Goal: Task Accomplishment & Management: Manage account settings

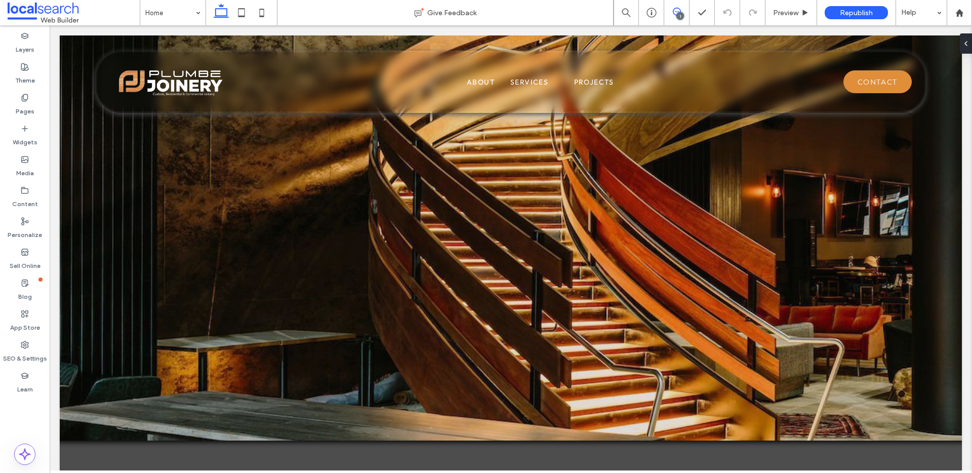
click at [675, 11] on icon at bounding box center [677, 12] width 8 height 8
click at [677, 13] on div "1" at bounding box center [680, 16] width 8 height 8
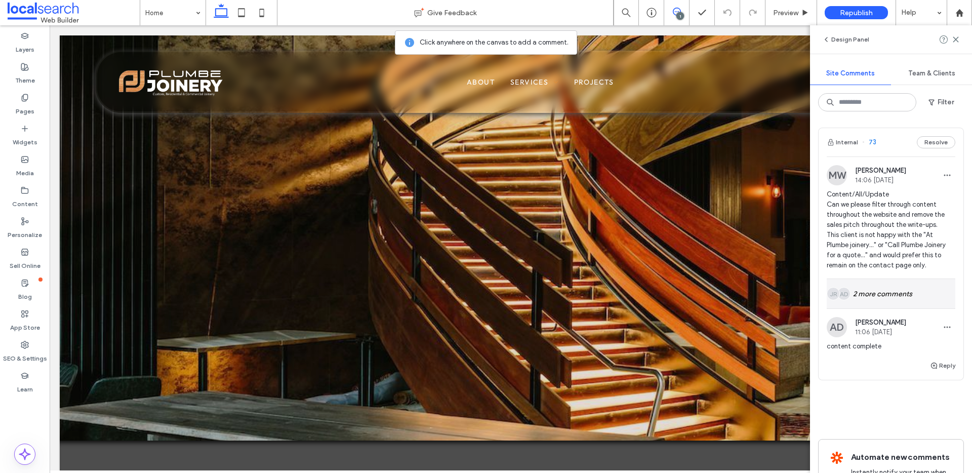
click at [849, 294] on img at bounding box center [843, 294] width 13 height 13
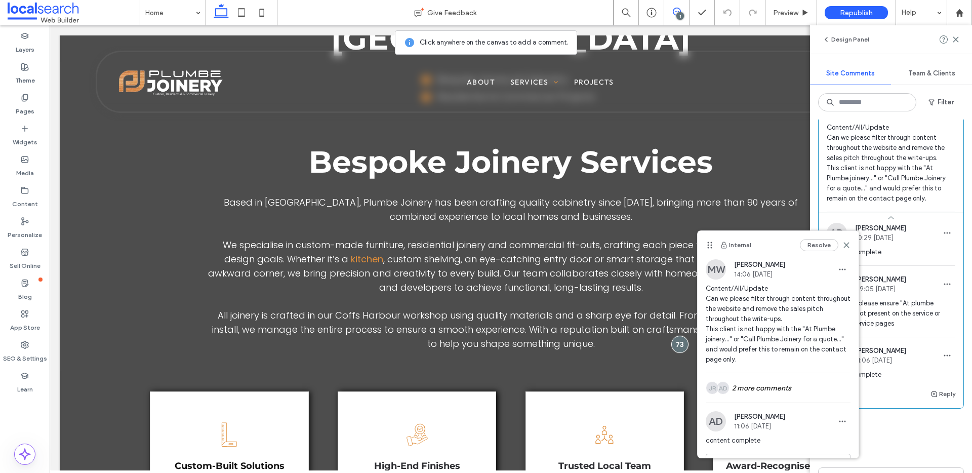
scroll to position [58, 0]
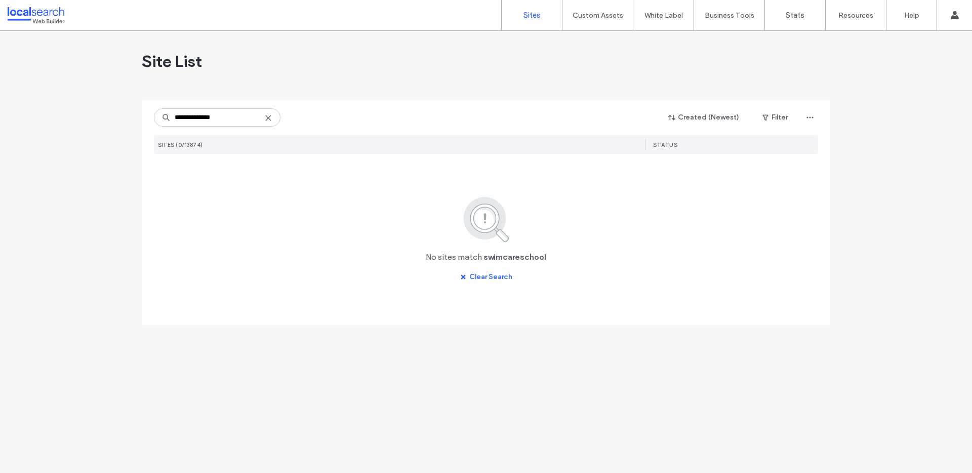
click at [233, 120] on input "**********" at bounding box center [217, 117] width 127 height 18
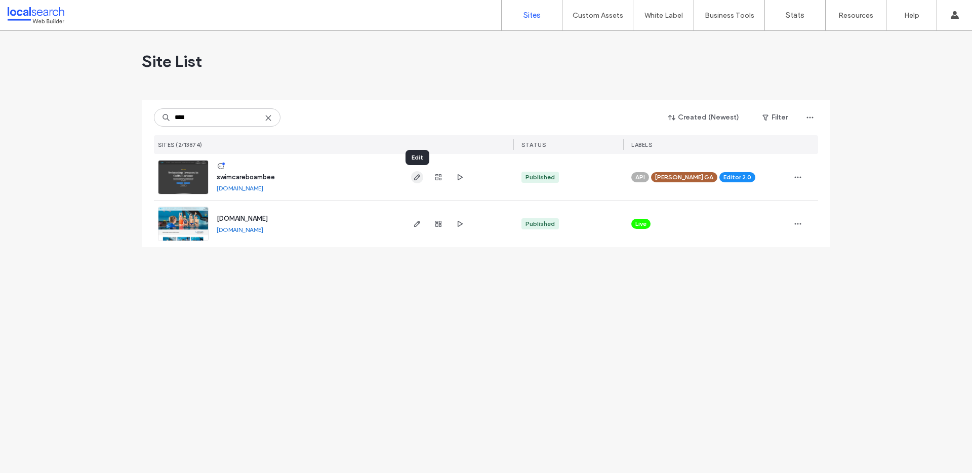
type input "****"
click at [422, 178] on span "button" at bounding box center [417, 177] width 12 height 12
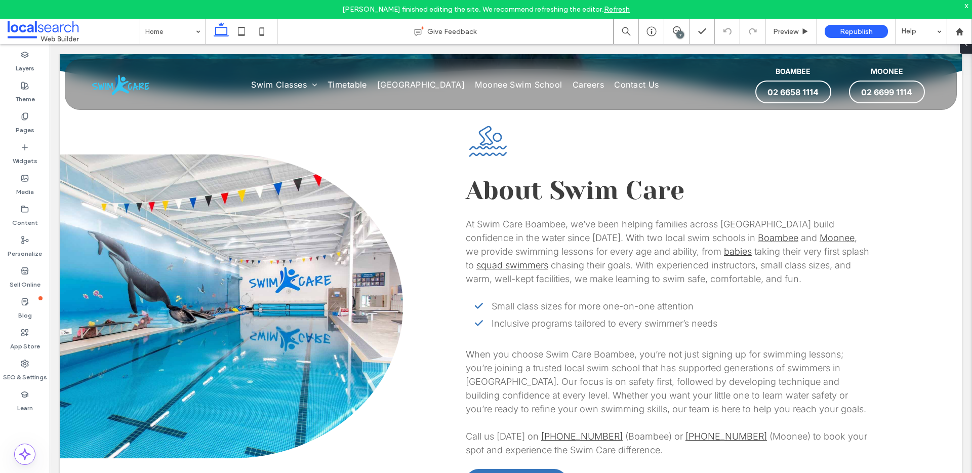
scroll to position [463, 0]
click at [965, 5] on div "x" at bounding box center [966, 5] width 5 height 9
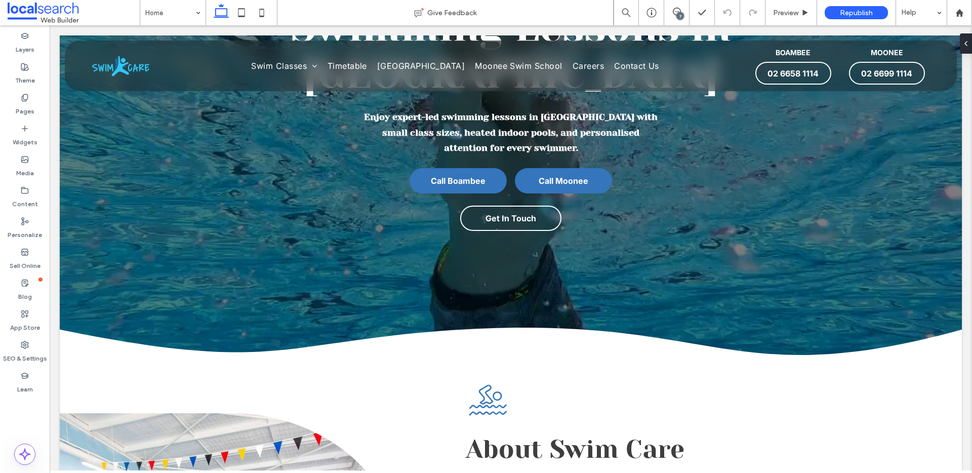
scroll to position [0, 0]
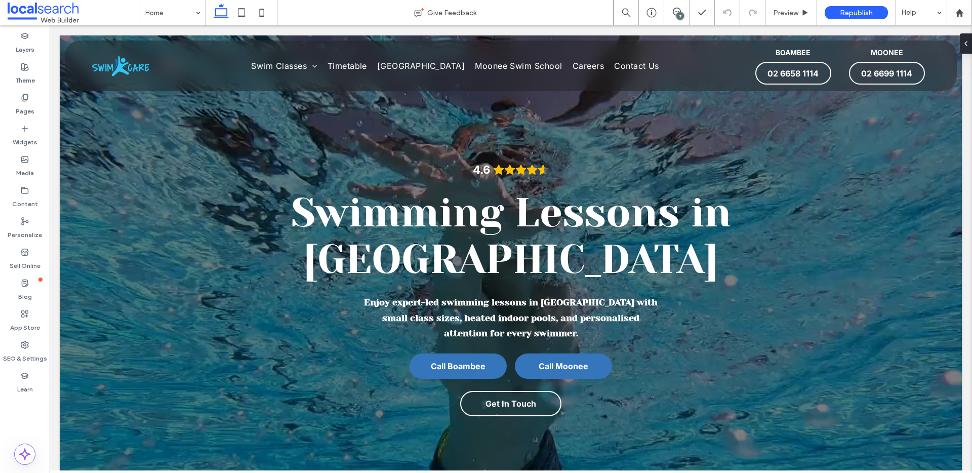
drag, startPoint x: 965, startPoint y: 257, endPoint x: 1001, endPoint y: 39, distance: 221.1
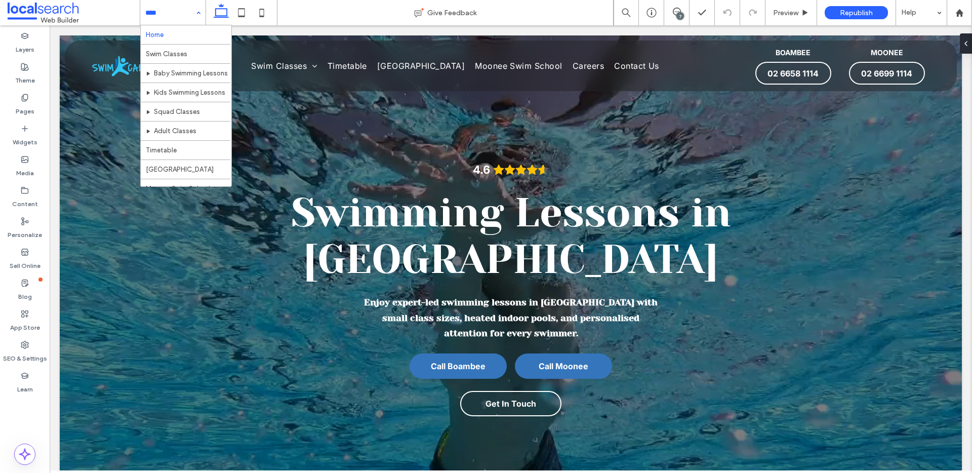
click at [196, 13] on div "Home Swim Classes Baby Swimming Lessons Kids Swimming Lessons Squad Classes Adu…" at bounding box center [172, 12] width 65 height 25
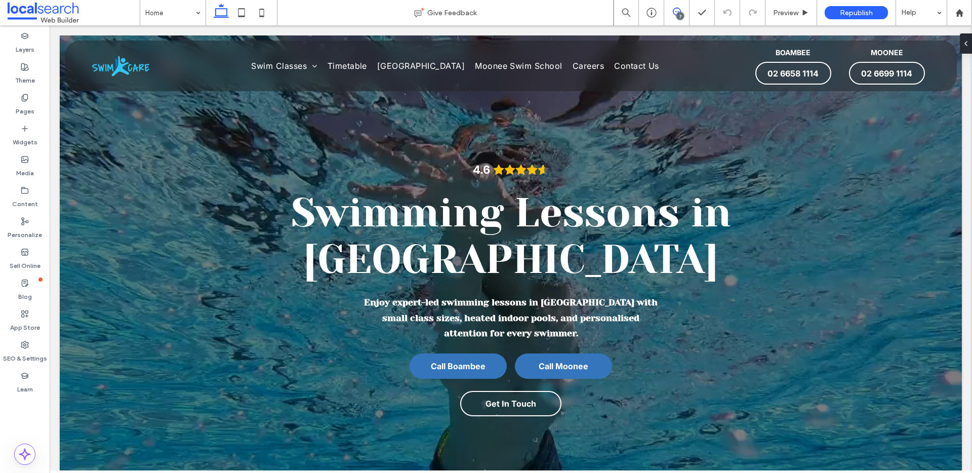
click at [675, 10] on icon at bounding box center [677, 12] width 8 height 8
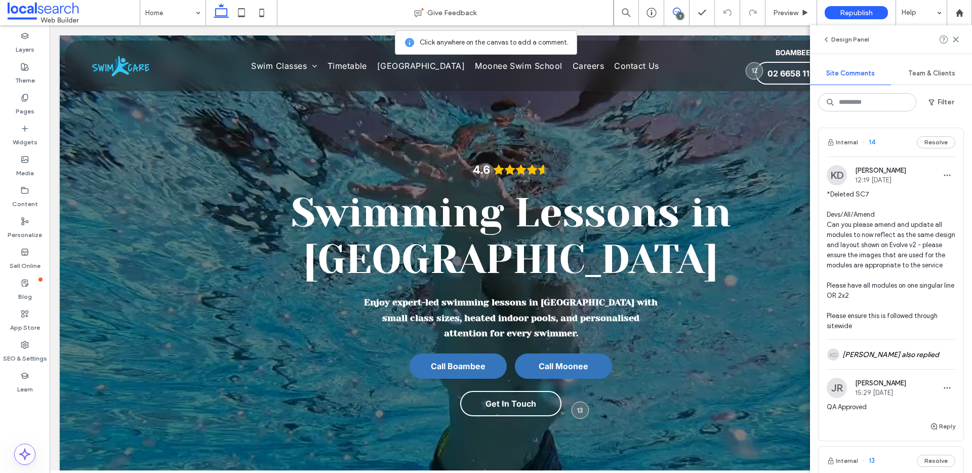
click at [872, 144] on span "14" at bounding box center [868, 142] width 13 height 10
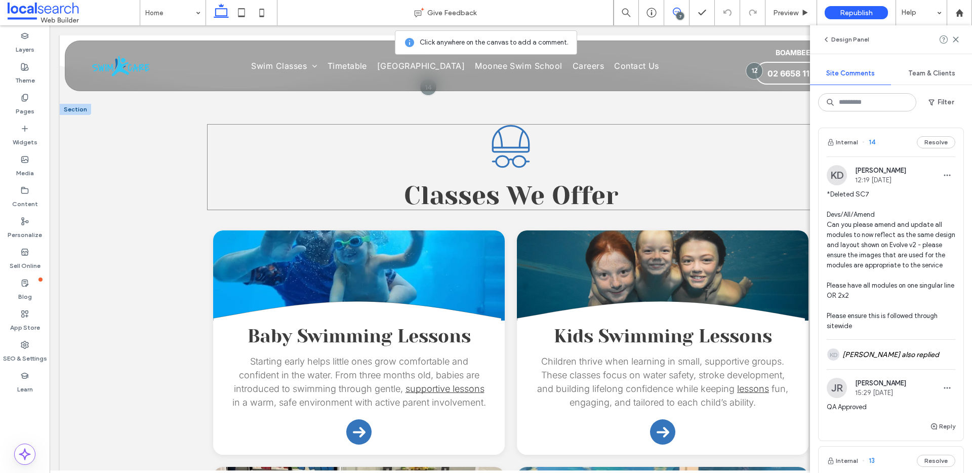
scroll to position [976, 0]
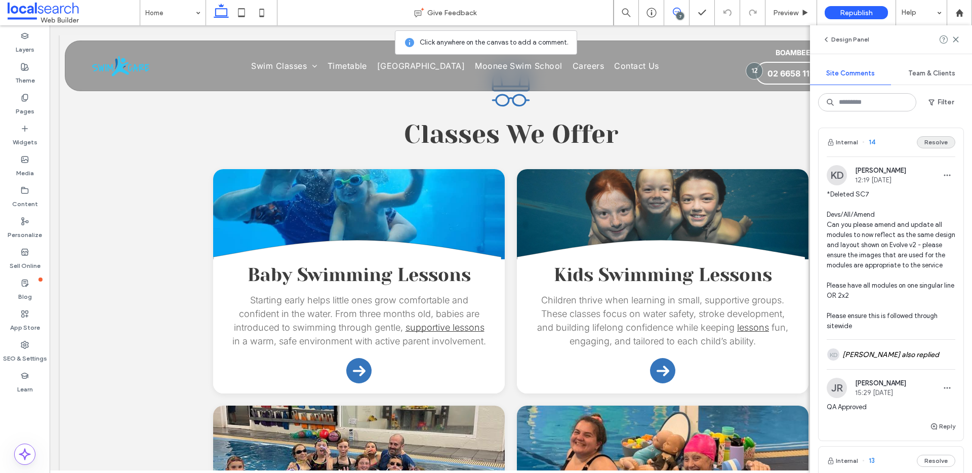
click at [927, 144] on button "Resolve" at bounding box center [936, 142] width 38 height 12
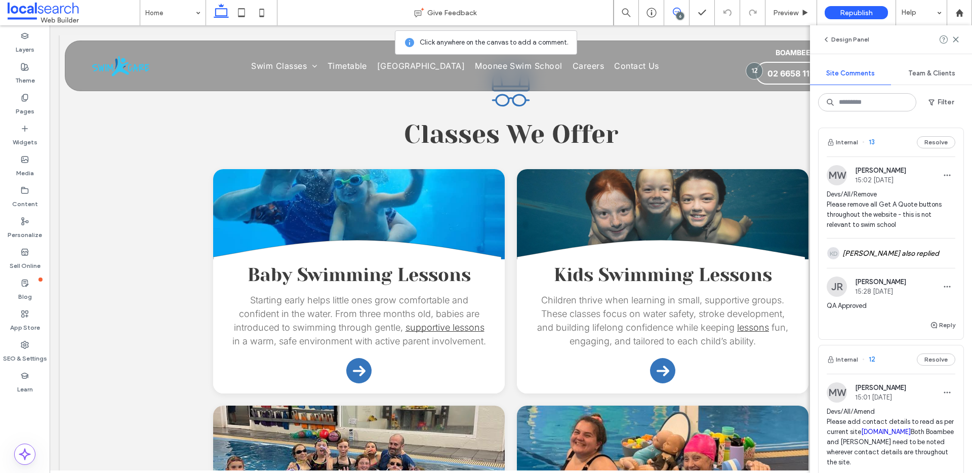
click at [872, 140] on span "13" at bounding box center [868, 142] width 13 height 10
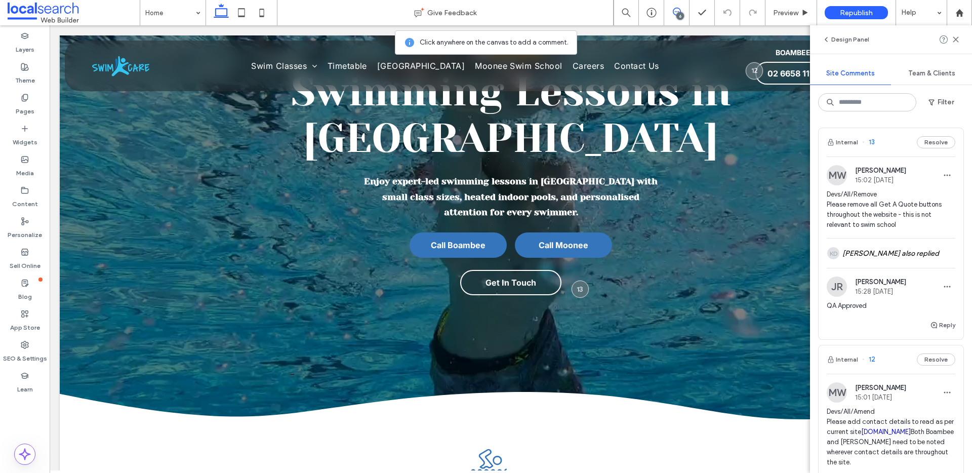
scroll to position [0, 0]
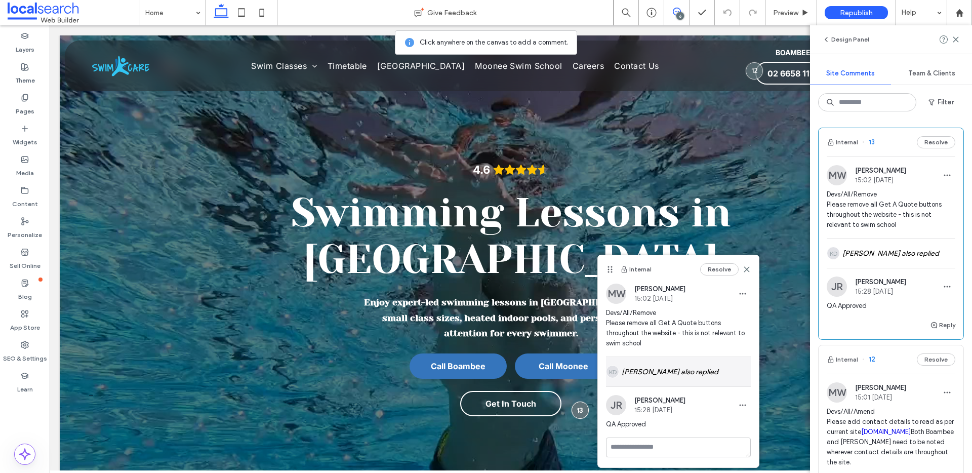
click at [684, 375] on div "KD [PERSON_NAME] also replied" at bounding box center [678, 371] width 145 height 29
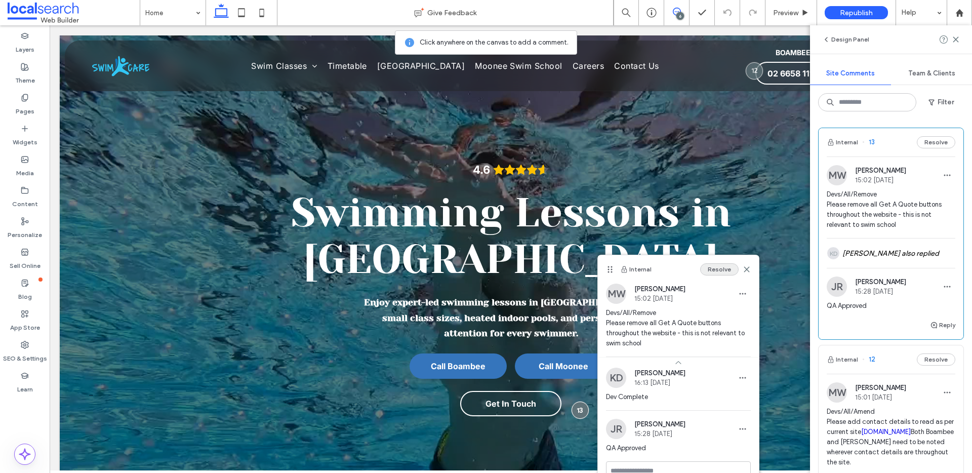
click at [722, 267] on button "Resolve" at bounding box center [719, 269] width 38 height 12
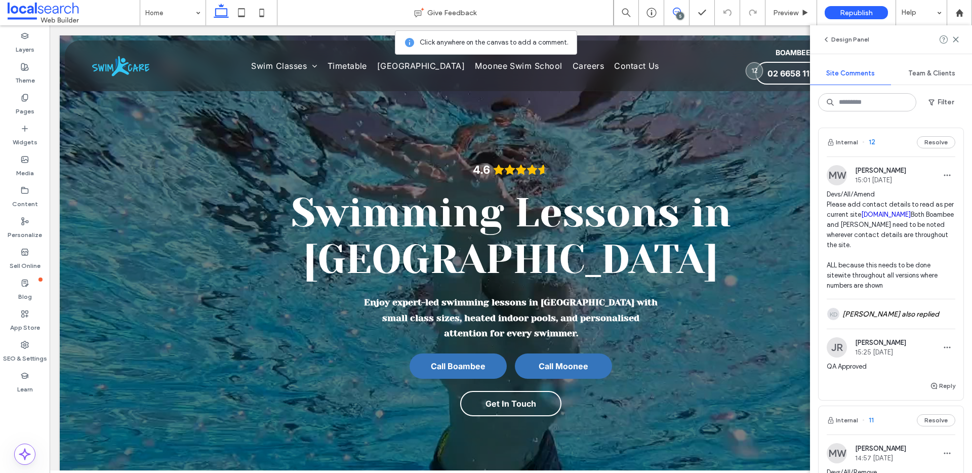
click at [872, 141] on span "12" at bounding box center [868, 142] width 13 height 10
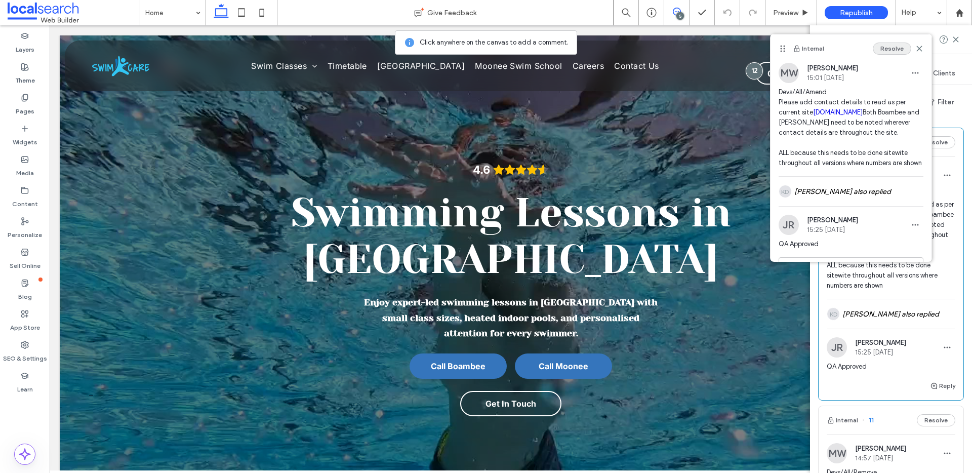
click at [883, 52] on button "Resolve" at bounding box center [892, 49] width 38 height 12
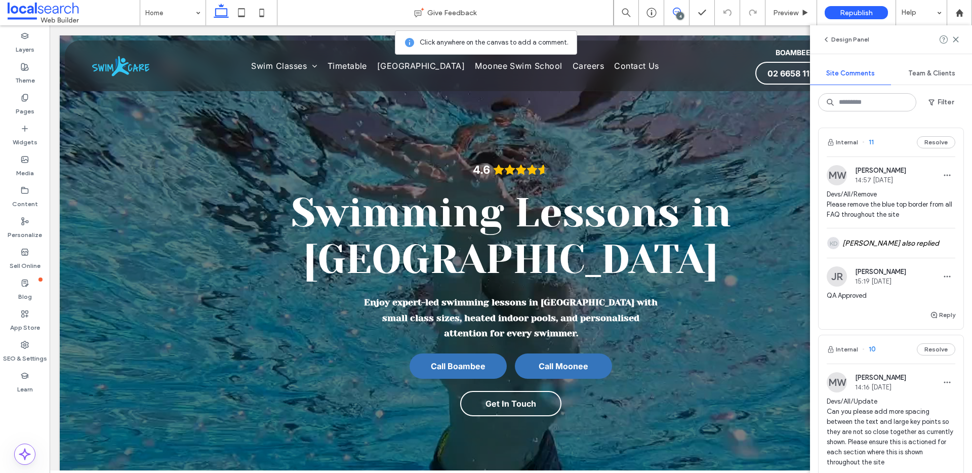
click at [869, 143] on span "11" at bounding box center [868, 142] width 12 height 10
click at [791, 7] on div "Preview" at bounding box center [791, 12] width 52 height 25
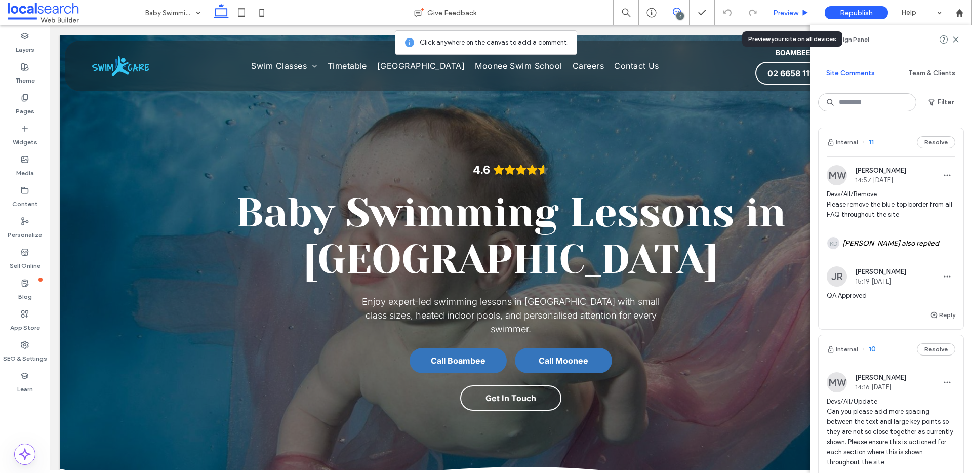
scroll to position [1679, 0]
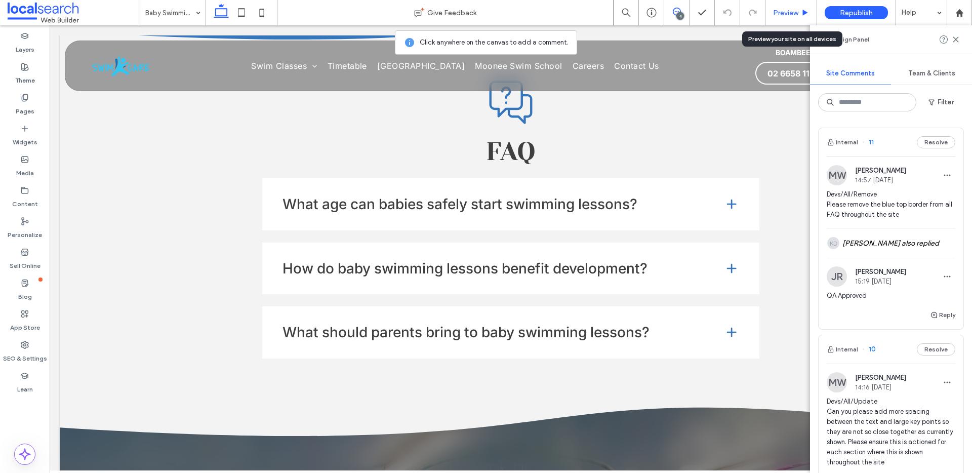
click at [791, 14] on span "Preview" at bounding box center [785, 13] width 25 height 9
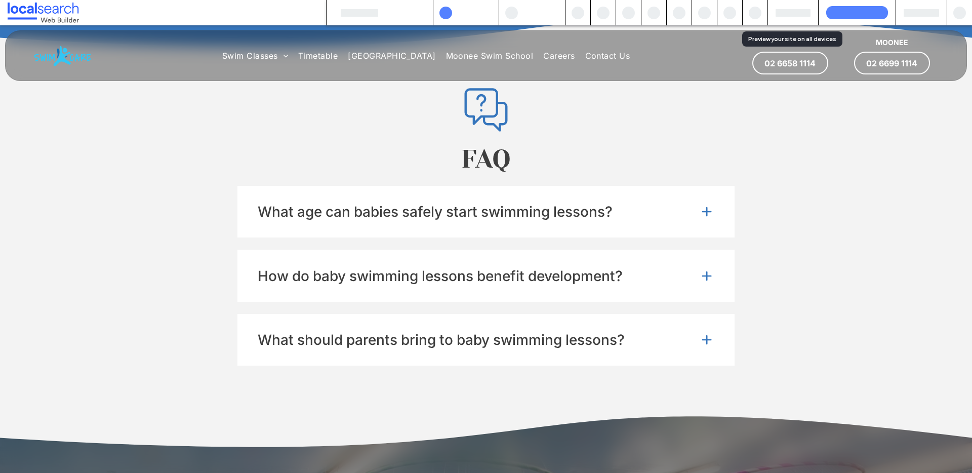
scroll to position [1677, 0]
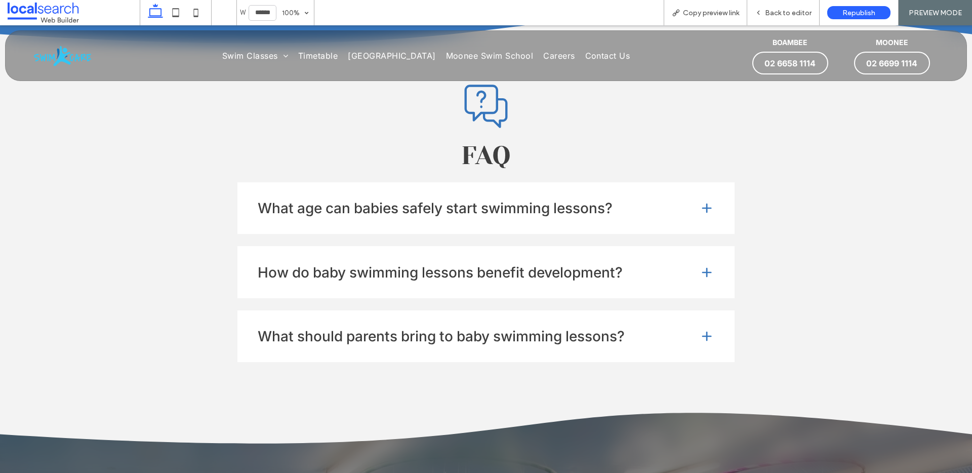
click at [700, 206] on span at bounding box center [706, 207] width 13 height 13
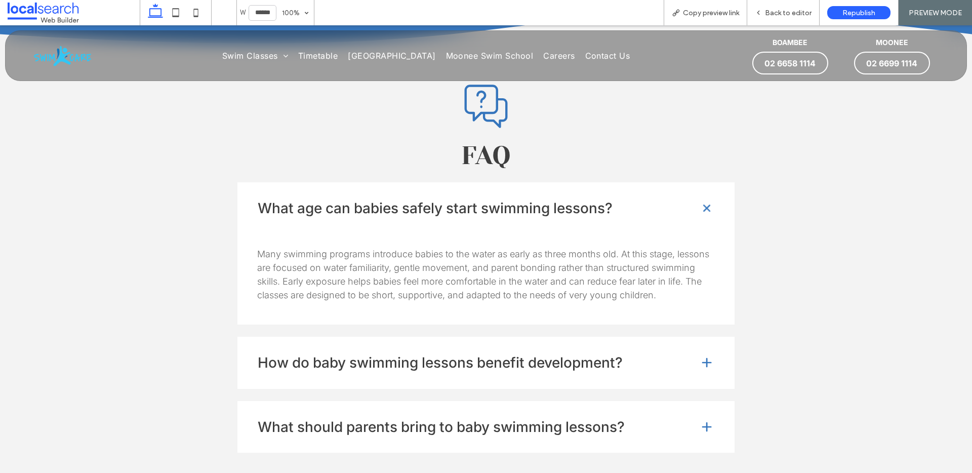
click at [705, 206] on span at bounding box center [707, 208] width 19 height 19
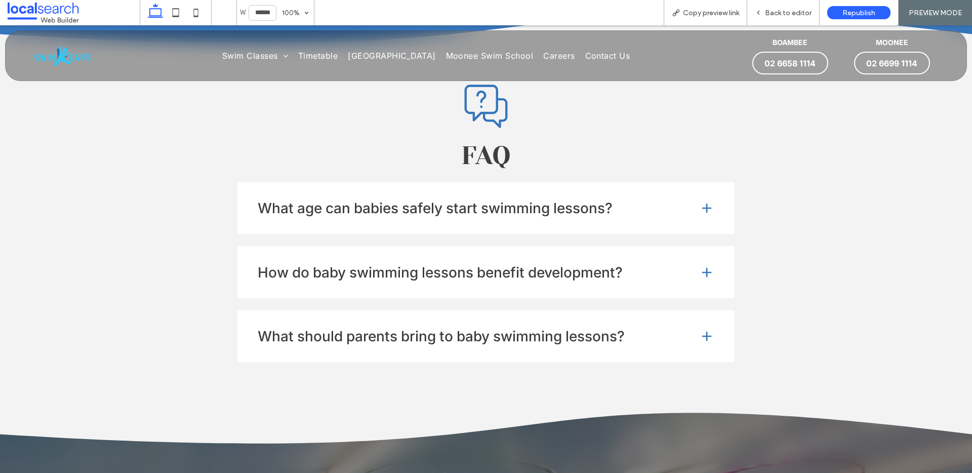
click at [701, 269] on span at bounding box center [706, 272] width 13 height 13
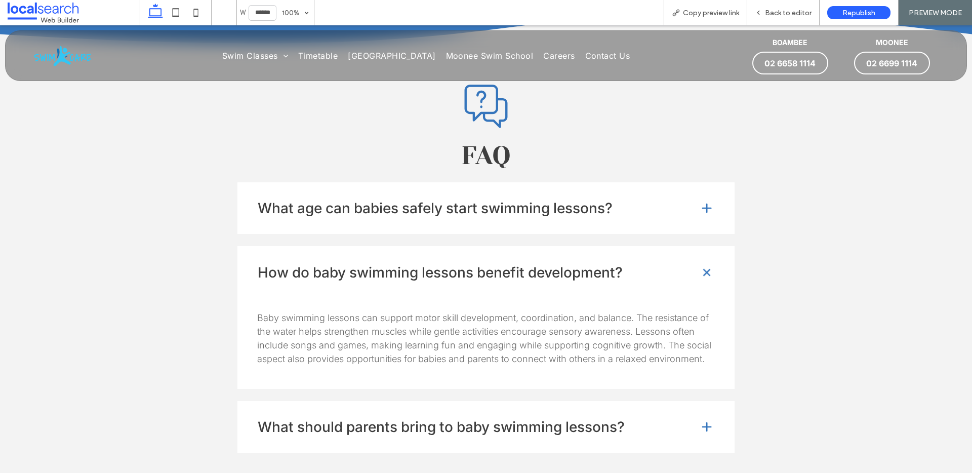
click at [701, 269] on span at bounding box center [707, 272] width 19 height 19
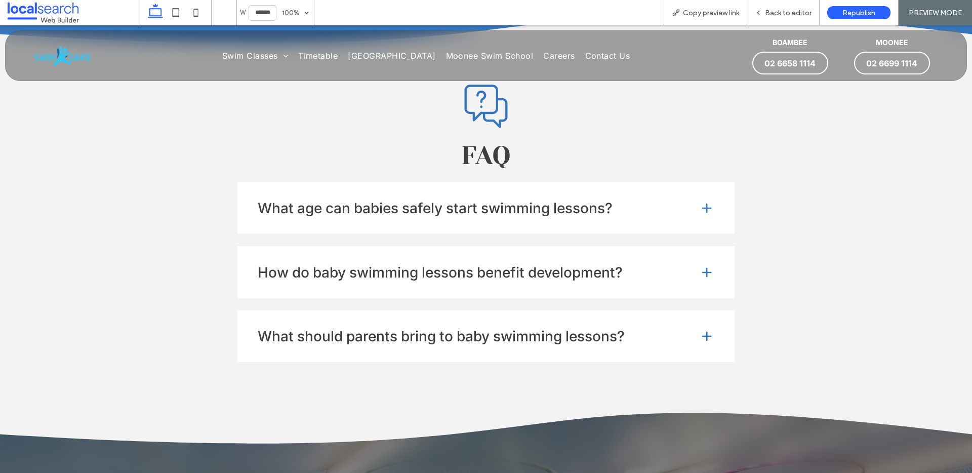
click at [699, 333] on span at bounding box center [706, 336] width 15 height 15
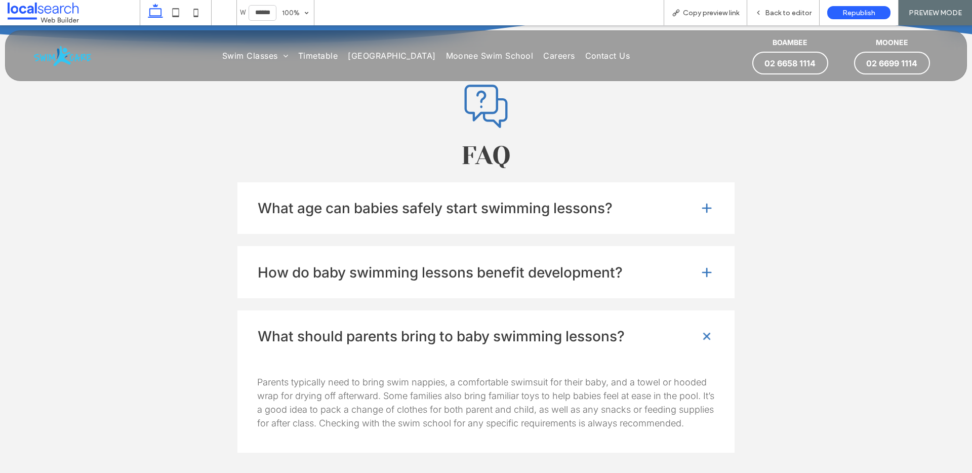
click at [699, 334] on span at bounding box center [707, 336] width 19 height 19
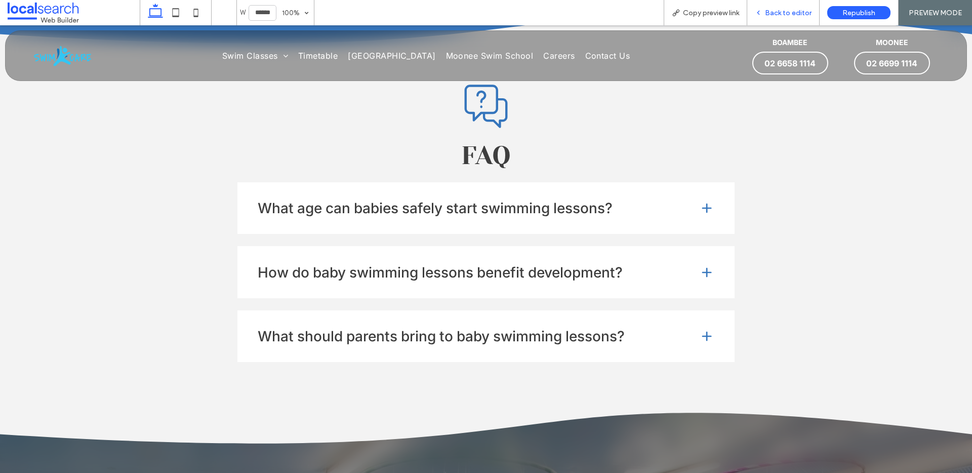
click at [779, 17] on div "Back to editor" at bounding box center [783, 12] width 72 height 25
click at [791, 11] on span "Back to editor" at bounding box center [788, 13] width 47 height 9
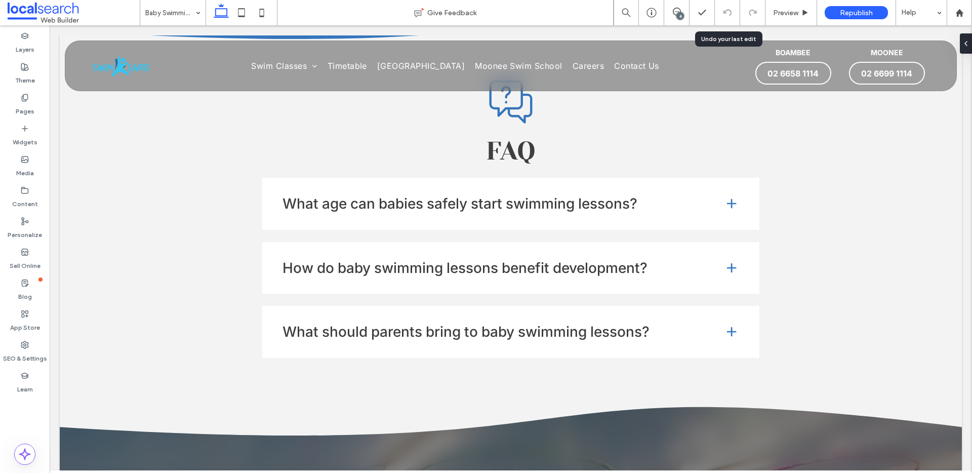
scroll to position [1679, 0]
click at [681, 14] on div "4" at bounding box center [680, 16] width 8 height 8
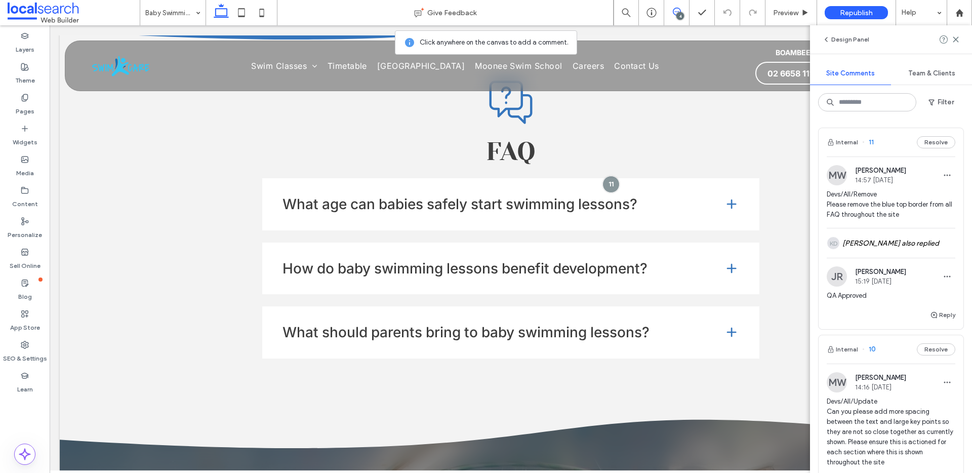
click at [871, 141] on span "11" at bounding box center [868, 142] width 12 height 10
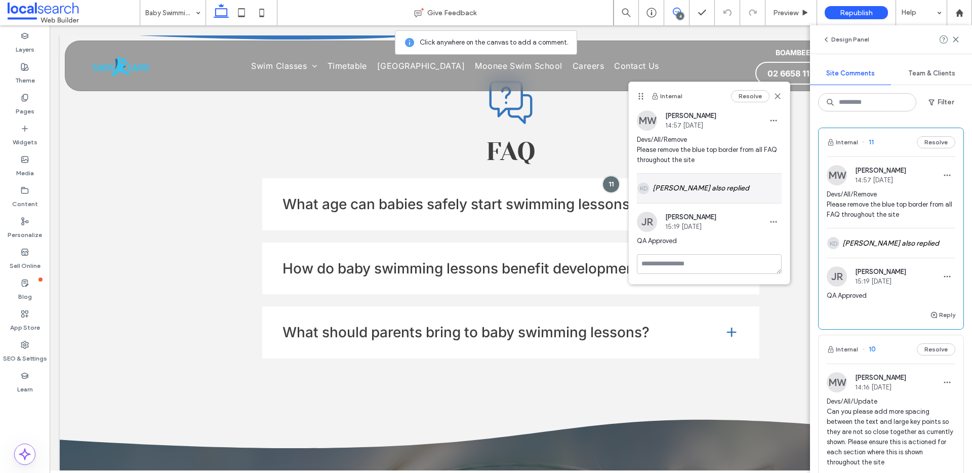
click at [700, 187] on div "KD [PERSON_NAME] also replied" at bounding box center [709, 188] width 145 height 29
click at [709, 180] on icon at bounding box center [709, 179] width 10 height 10
click at [936, 141] on button "Resolve" at bounding box center [936, 142] width 38 height 12
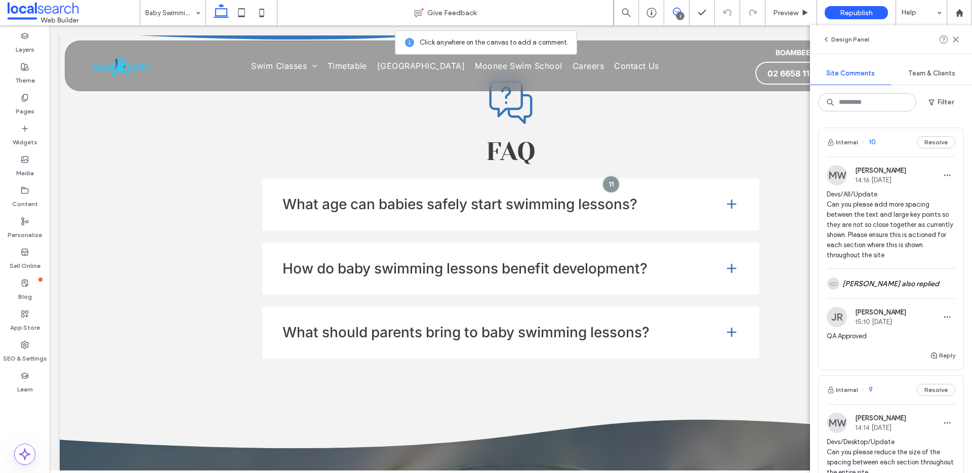
click at [871, 143] on span "10" at bounding box center [869, 142] width 14 height 10
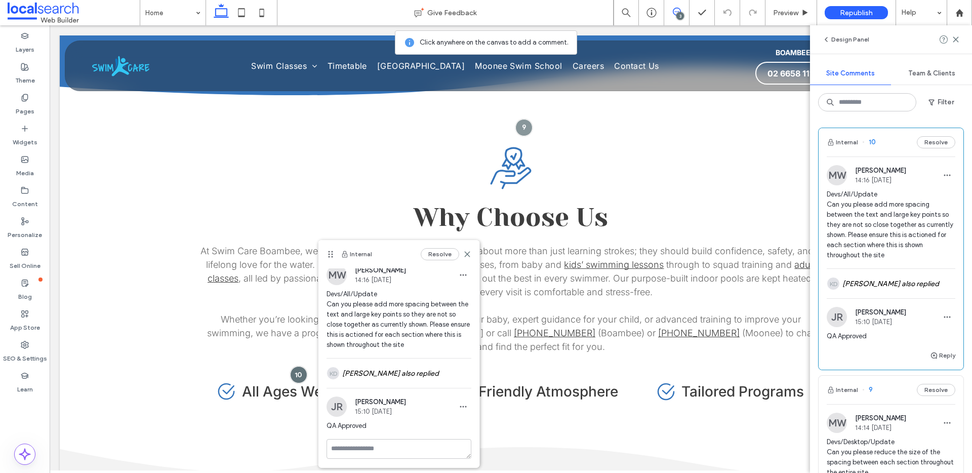
scroll to position [6, 0]
click at [381, 365] on div "KD [PERSON_NAME] also replied" at bounding box center [399, 371] width 145 height 29
click at [429, 252] on button "Resolve" at bounding box center [440, 254] width 38 height 12
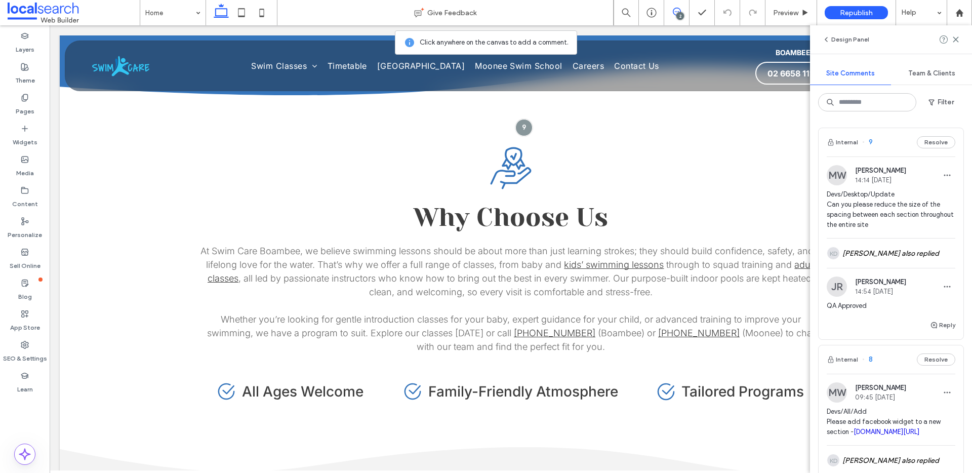
click at [870, 141] on span "9" at bounding box center [867, 142] width 11 height 10
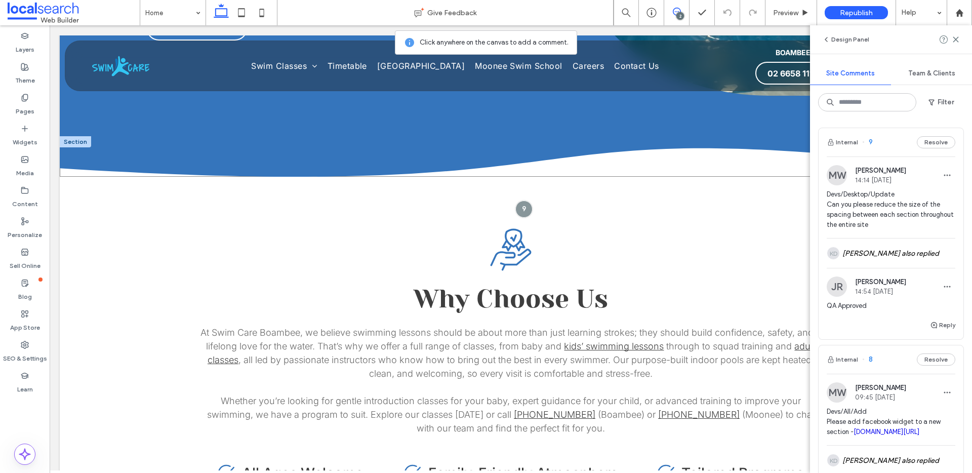
scroll to position [1939, 0]
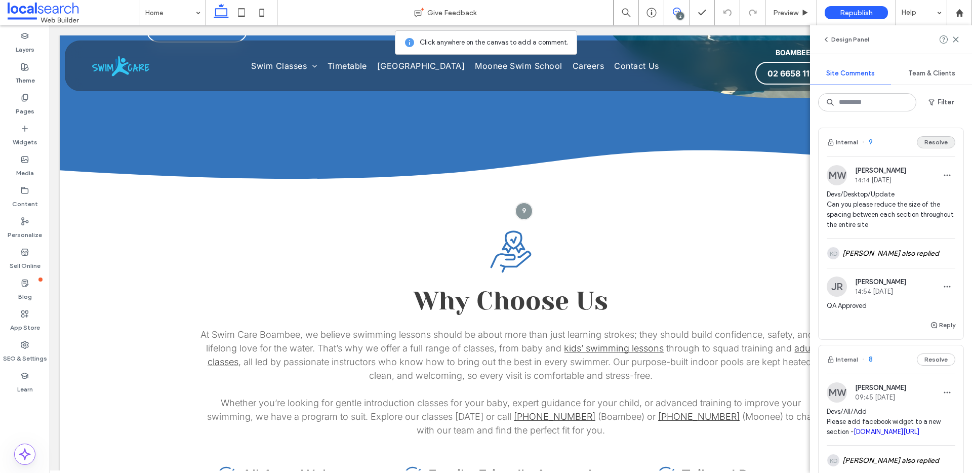
click at [921, 137] on button "Resolve" at bounding box center [936, 142] width 38 height 12
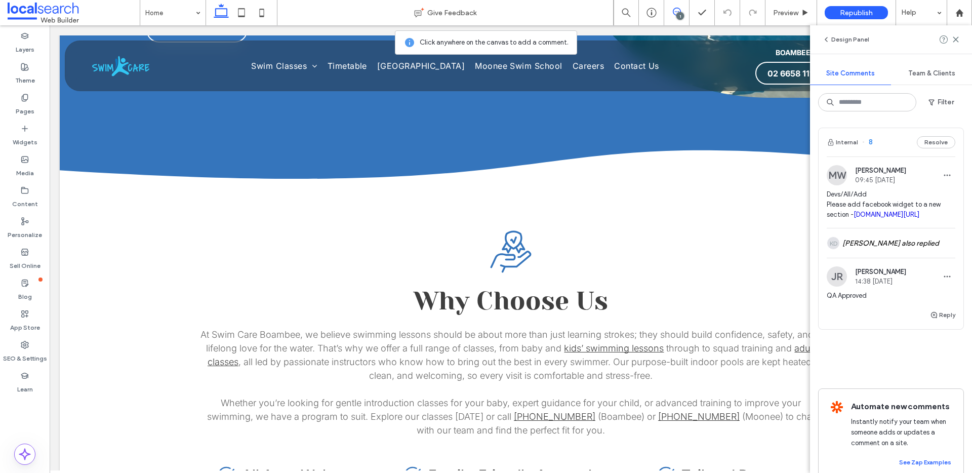
click at [869, 141] on span "8" at bounding box center [867, 142] width 11 height 10
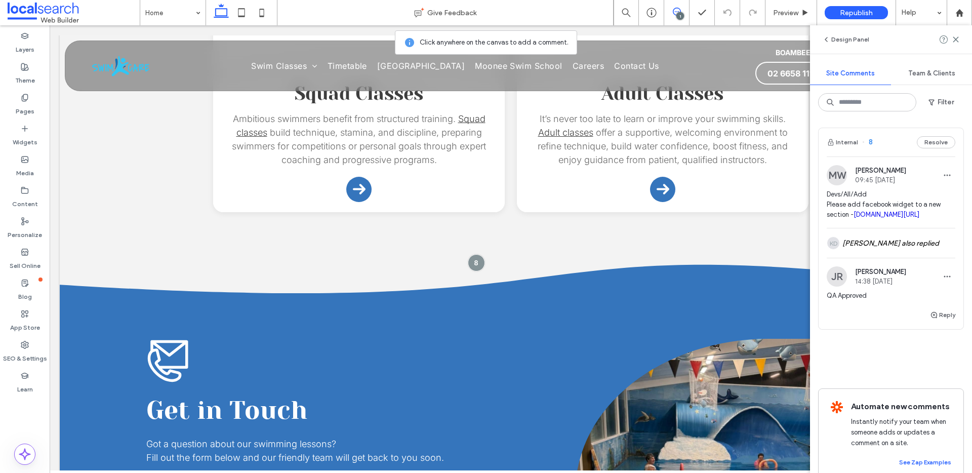
scroll to position [1394, 0]
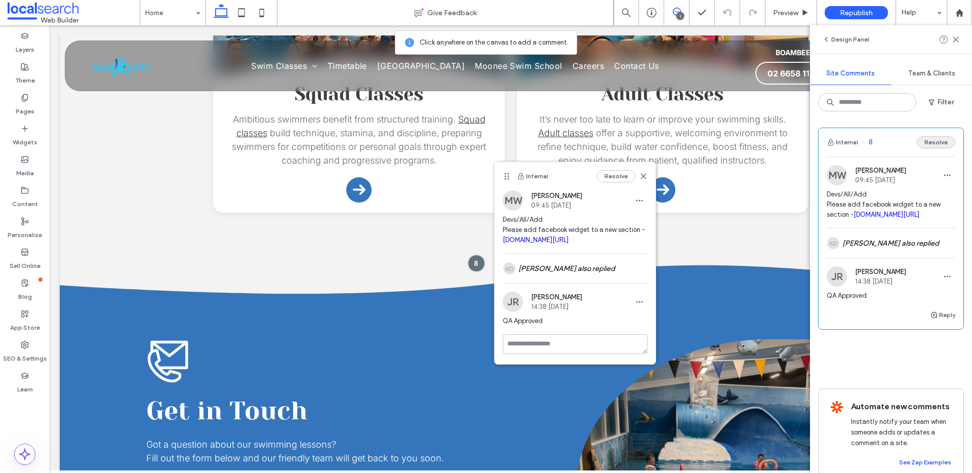
click at [928, 144] on button "Resolve" at bounding box center [936, 142] width 38 height 12
click at [956, 38] on icon at bounding box center [956, 39] width 8 height 8
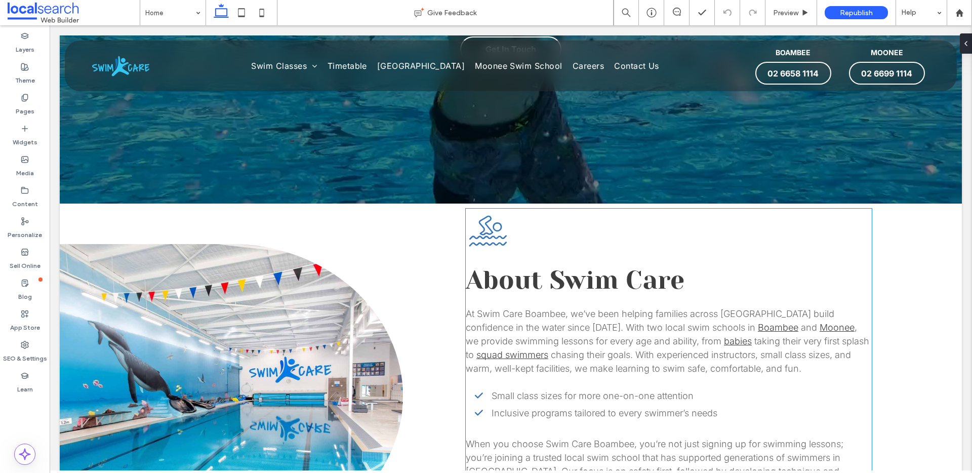
scroll to position [4, 0]
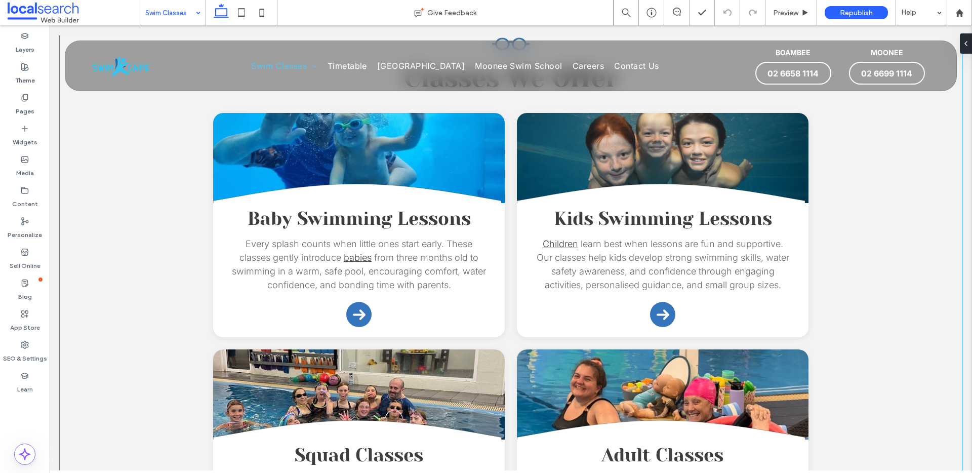
scroll to position [395, 0]
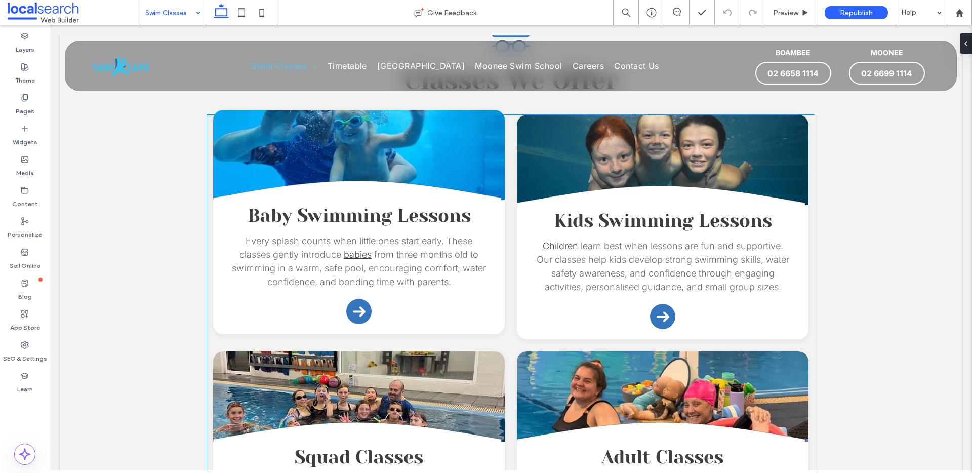
click at [335, 152] on link at bounding box center [359, 155] width 292 height 91
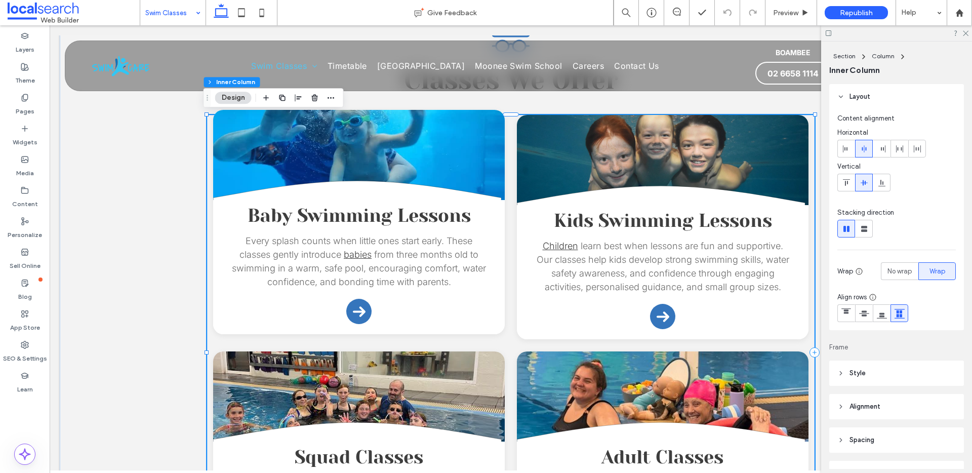
click at [311, 152] on link at bounding box center [359, 155] width 292 height 91
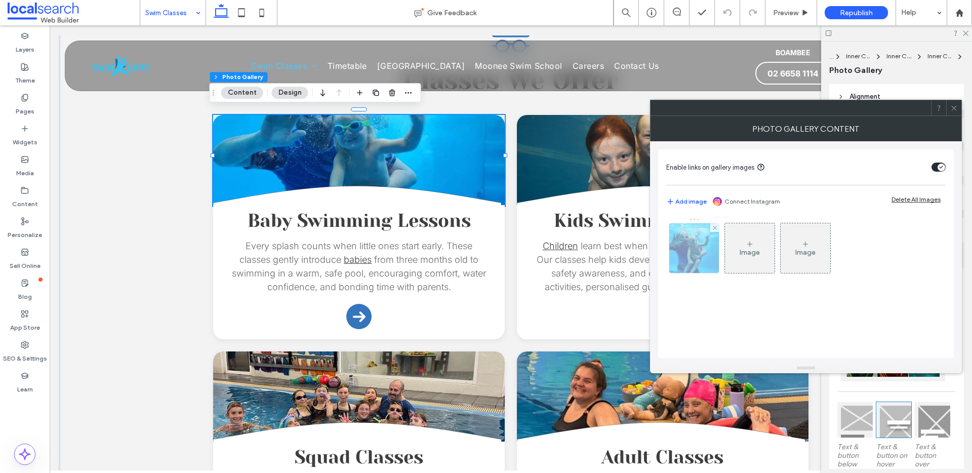
click at [689, 259] on img at bounding box center [694, 248] width 66 height 50
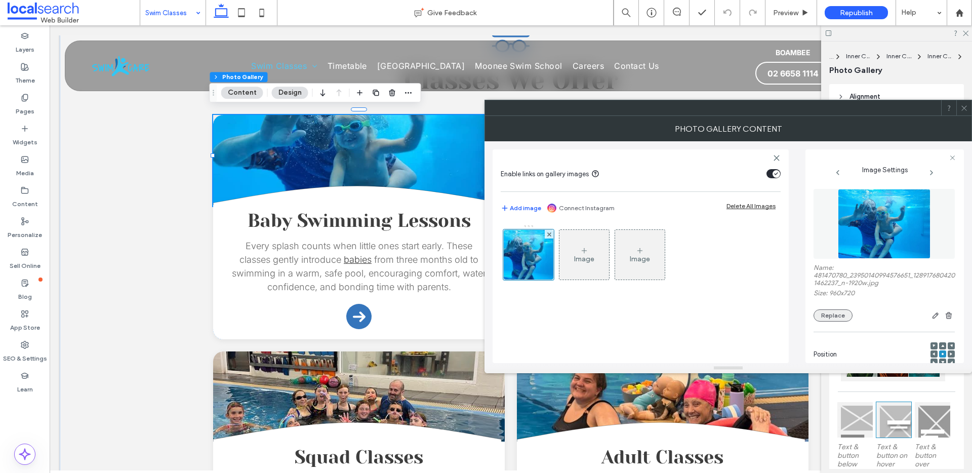
click at [839, 313] on button "Replace" at bounding box center [833, 315] width 39 height 12
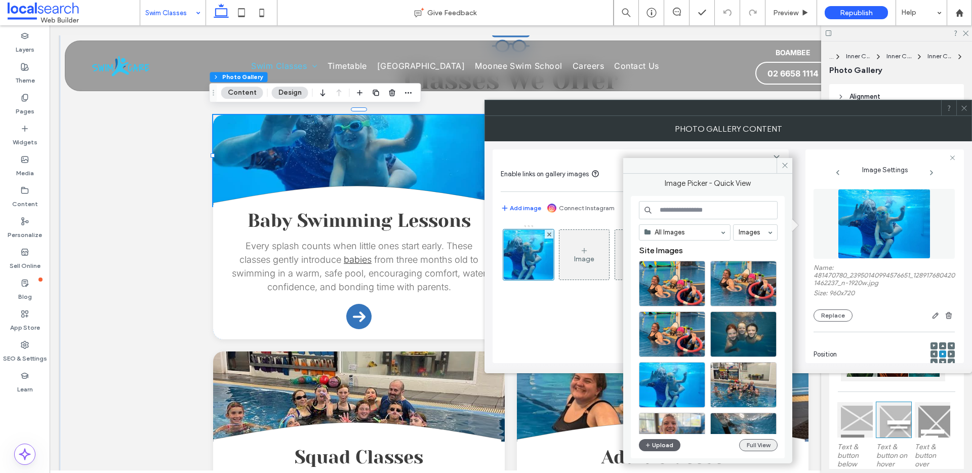
click at [755, 448] on button "Full View" at bounding box center [758, 445] width 38 height 12
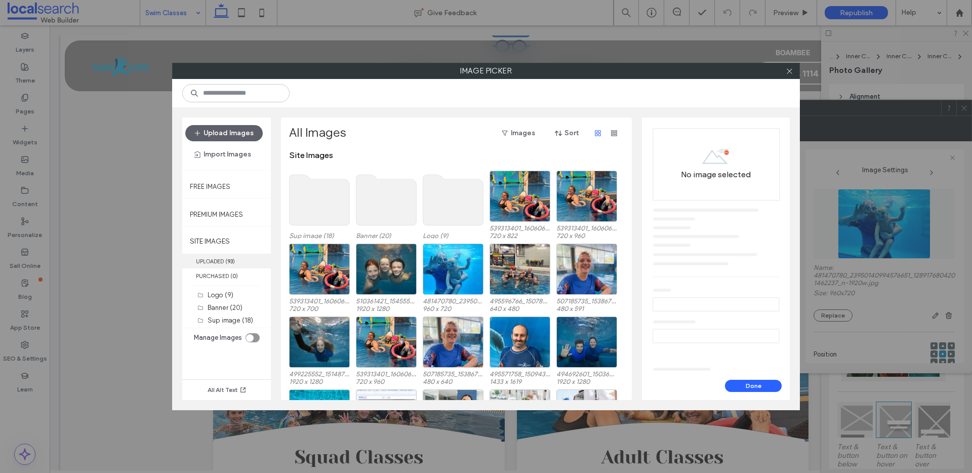
click at [228, 254] on label "UPLOADED ( 93 )" at bounding box center [226, 261] width 89 height 15
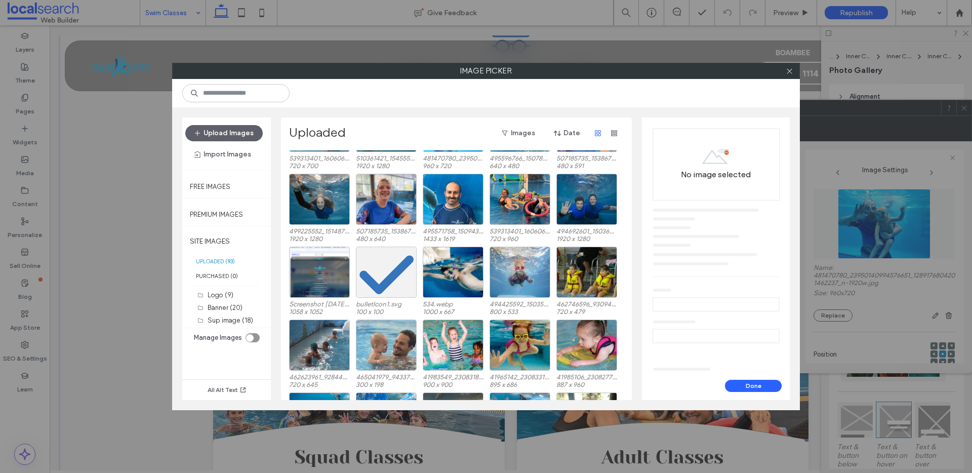
scroll to position [172, 0]
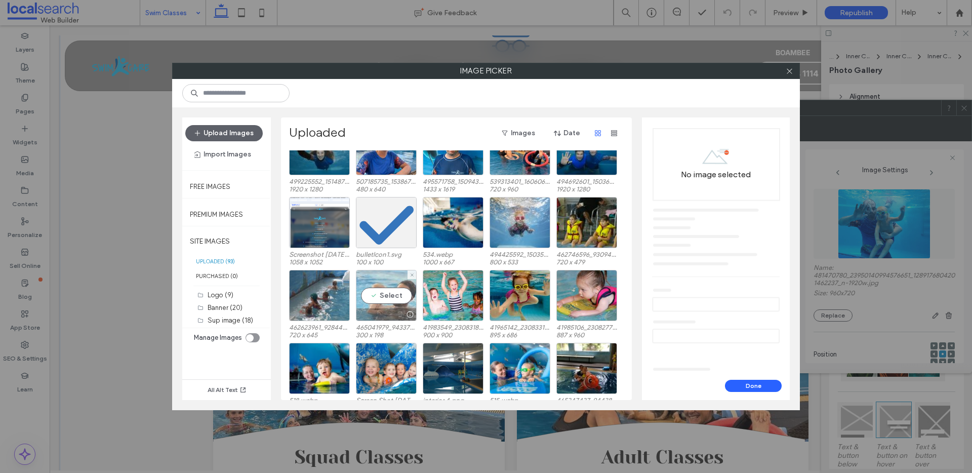
click at [369, 284] on div "Select" at bounding box center [386, 295] width 61 height 51
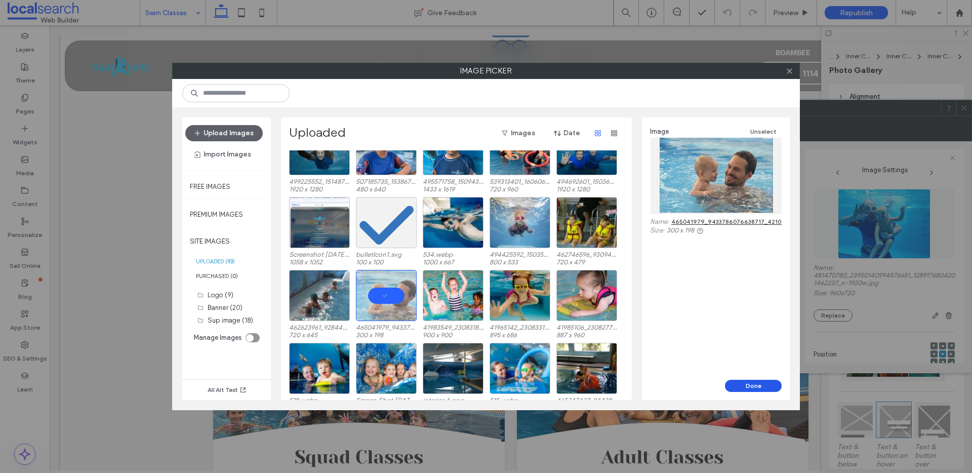
click at [763, 384] on button "Done" at bounding box center [753, 386] width 57 height 12
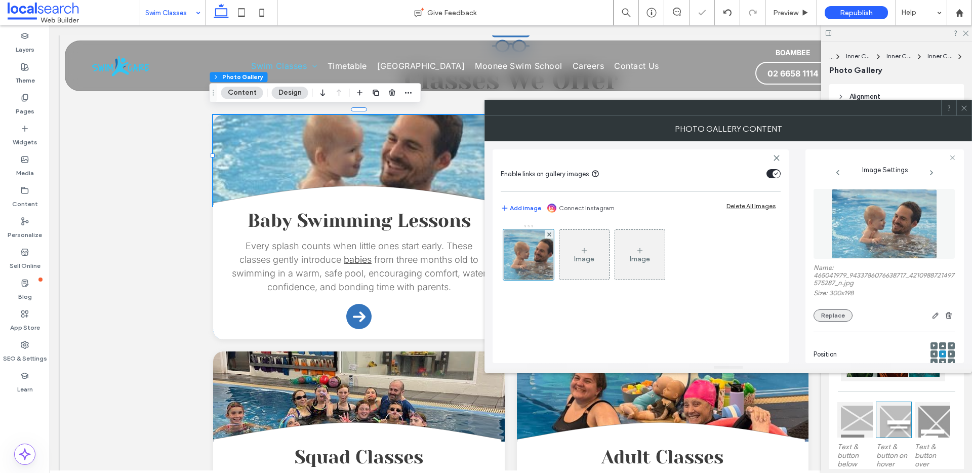
click at [839, 318] on button "Replace" at bounding box center [833, 315] width 39 height 12
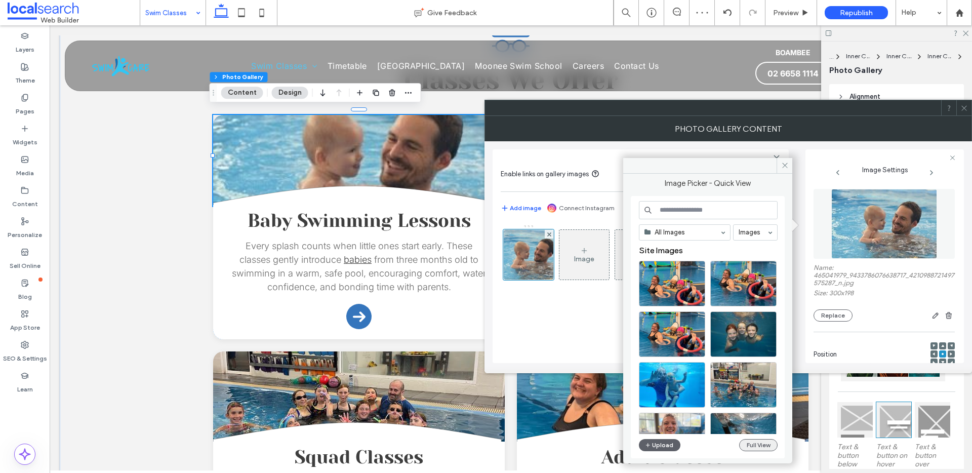
click at [765, 446] on button "Full View" at bounding box center [758, 445] width 38 height 12
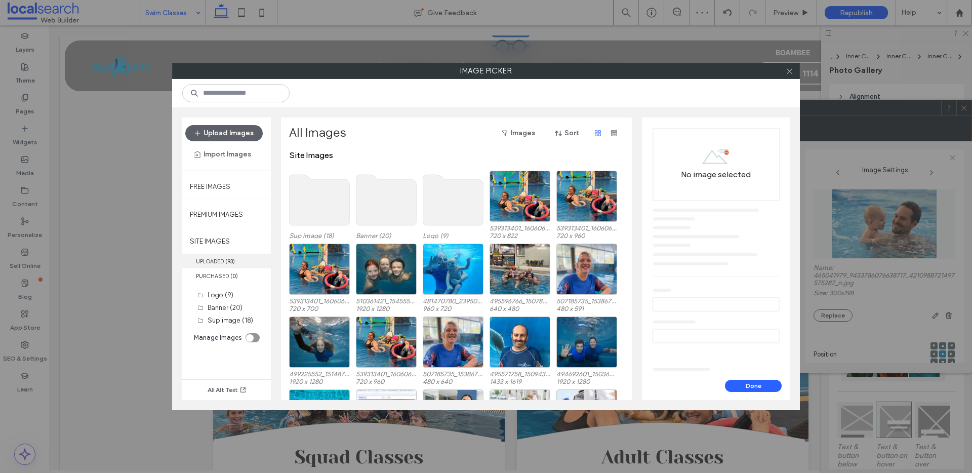
click at [230, 254] on label "UPLOADED ( 93 )" at bounding box center [226, 261] width 89 height 15
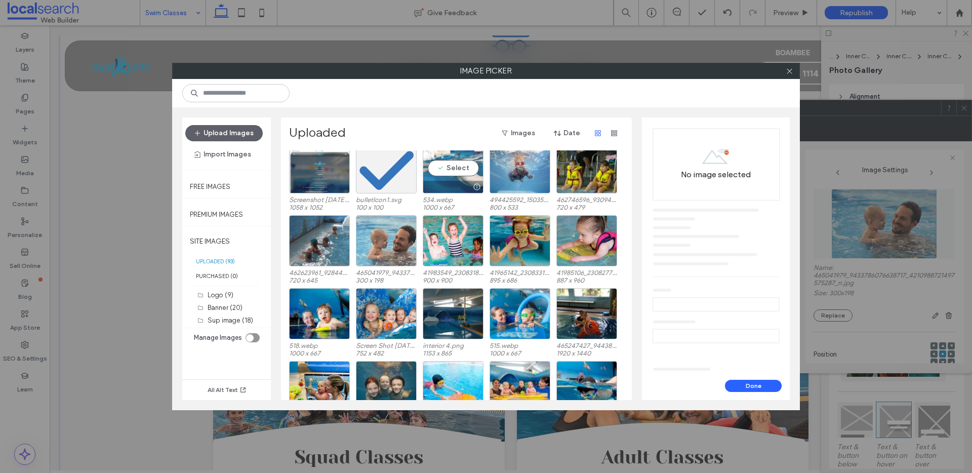
scroll to position [227, 0]
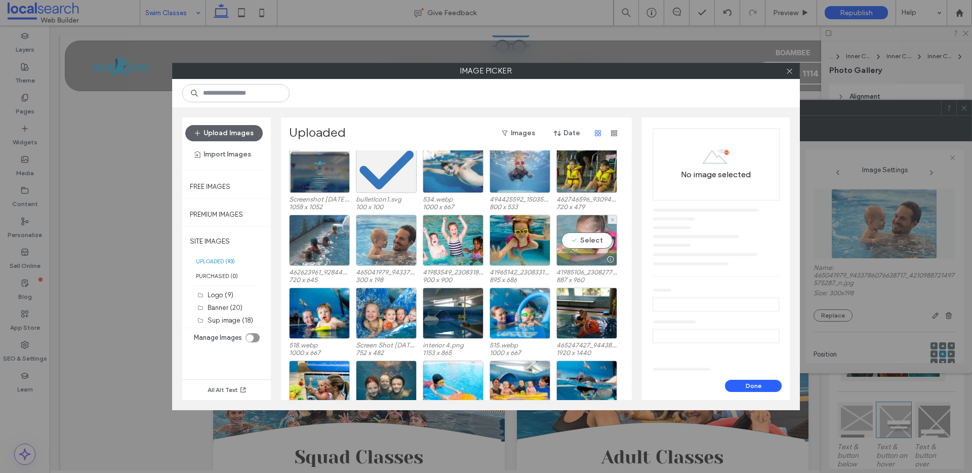
click at [576, 224] on div "Select" at bounding box center [586, 240] width 61 height 51
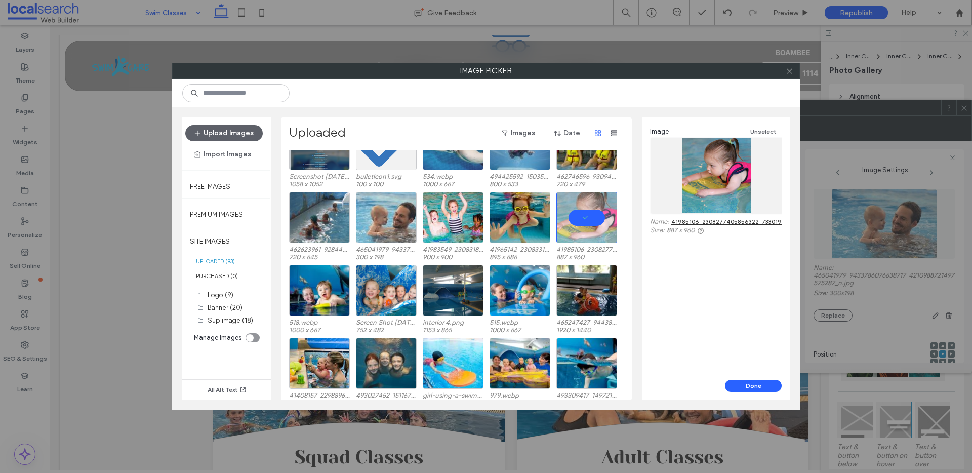
scroll to position [296, 0]
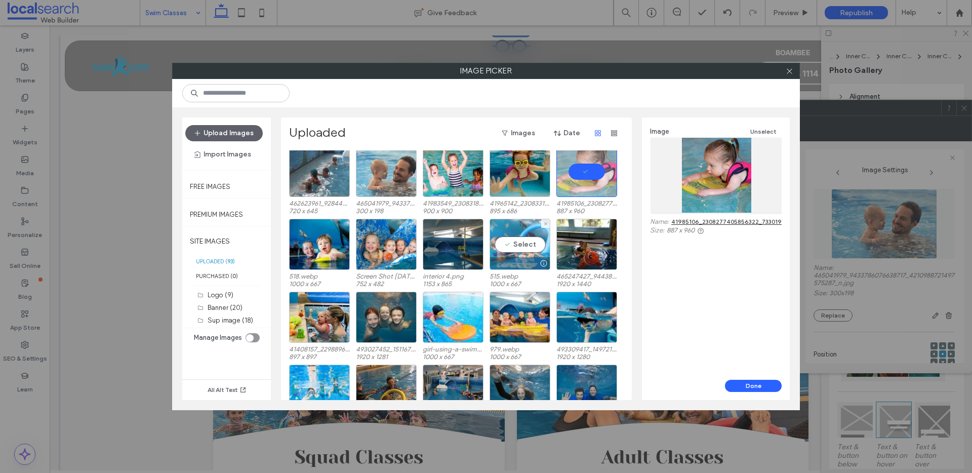
click at [518, 226] on div "Select" at bounding box center [520, 244] width 61 height 51
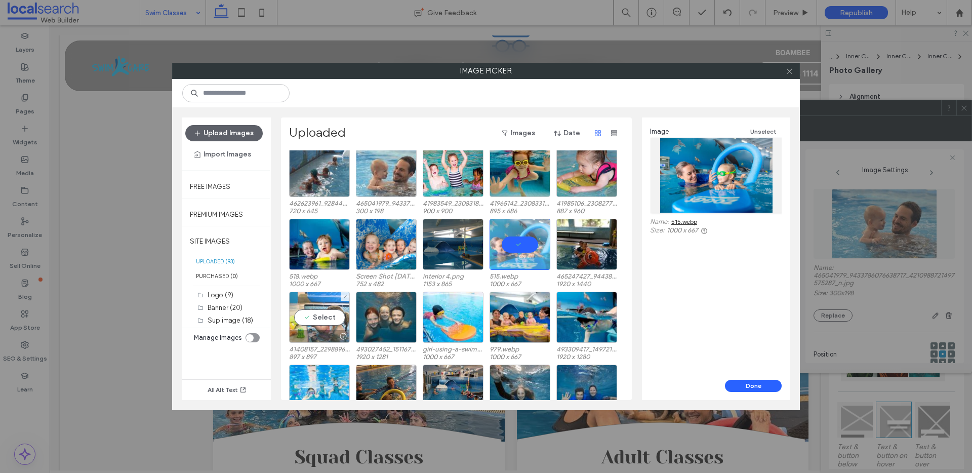
click at [314, 295] on div "Select" at bounding box center [319, 317] width 61 height 51
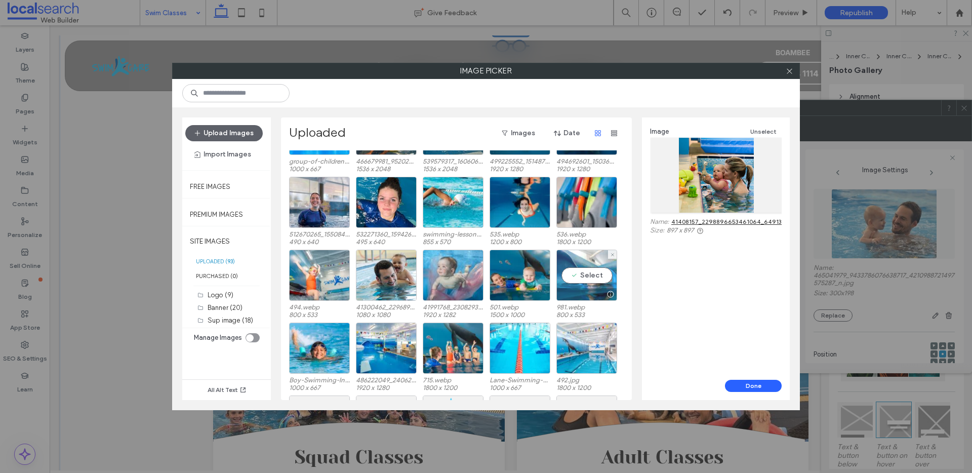
scroll to position [559, 0]
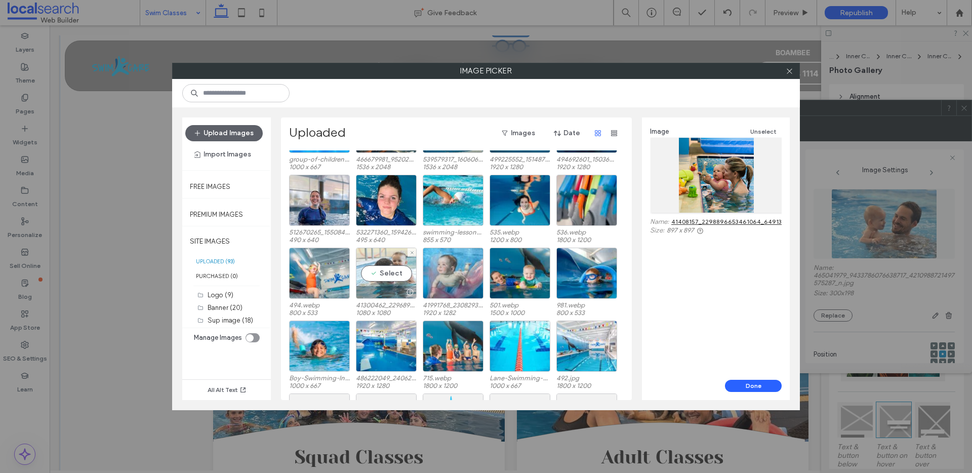
click at [377, 253] on div "Select" at bounding box center [386, 273] width 61 height 51
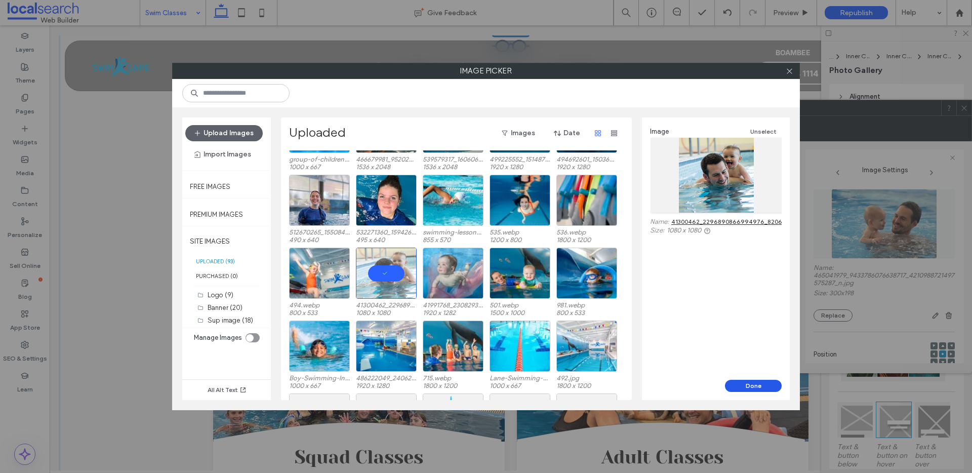
drag, startPoint x: 744, startPoint y: 386, endPoint x: 662, endPoint y: 348, distance: 90.4
click at [744, 386] on button "Done" at bounding box center [753, 386] width 57 height 12
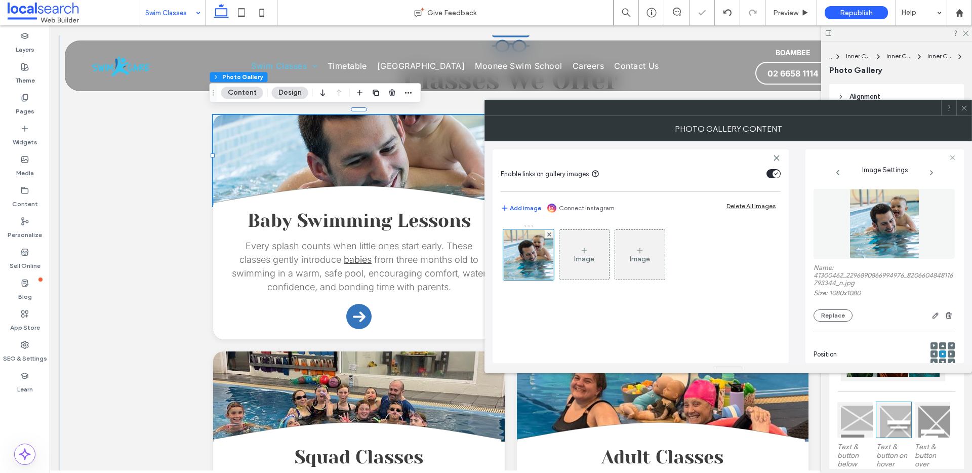
click at [941, 347] on span at bounding box center [942, 345] width 3 height 7
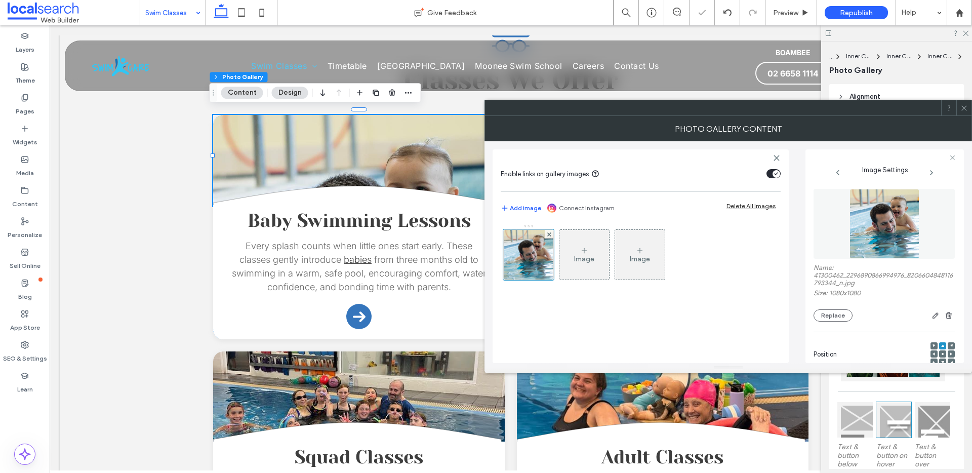
click at [941, 351] on span at bounding box center [942, 353] width 3 height 7
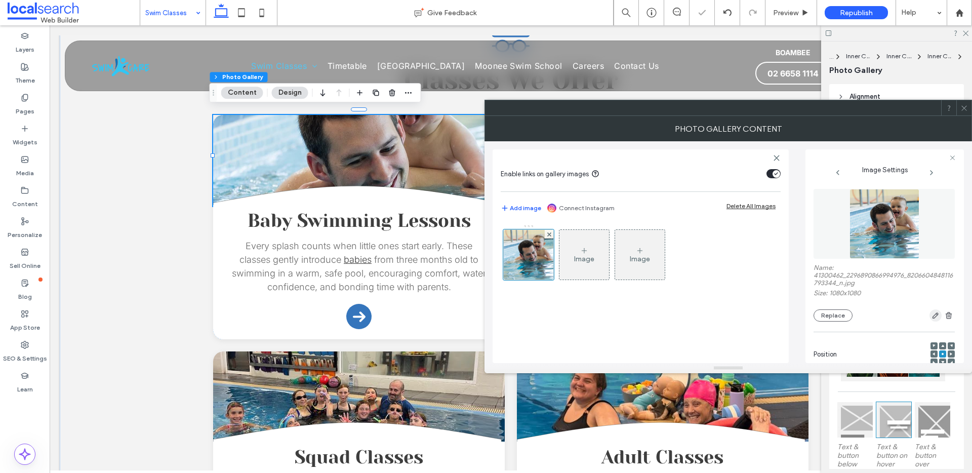
click at [932, 314] on icon "button" at bounding box center [936, 315] width 8 height 8
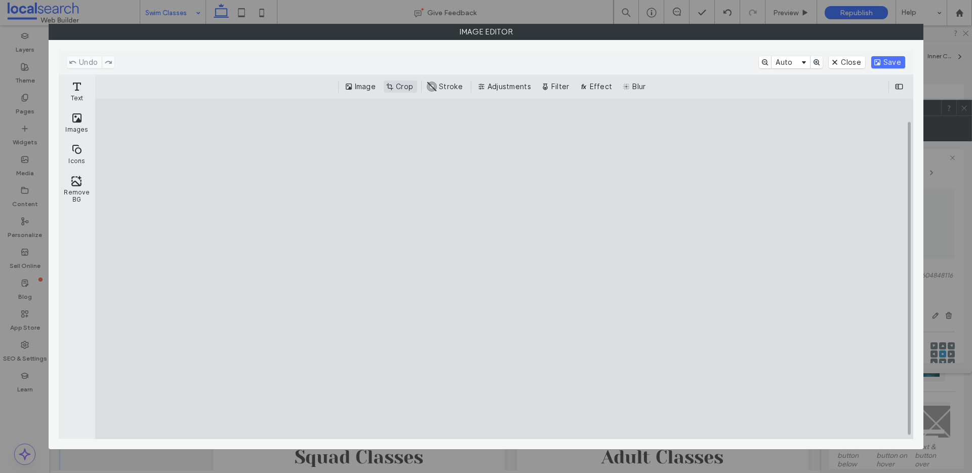
click at [392, 86] on button "Crop" at bounding box center [400, 86] width 33 height 12
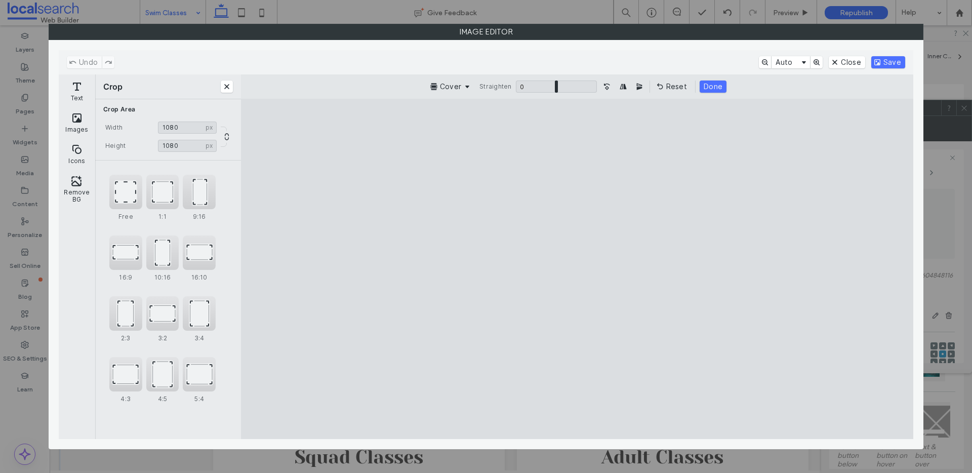
click at [577, 269] on cesdk-canvas "Editor canvas" at bounding box center [577, 269] width 0 height 0
drag, startPoint x: 576, startPoint y: 404, endPoint x: 586, endPoint y: 346, distance: 58.5
click at [577, 269] on cesdk-canvas "Editor canvas" at bounding box center [577, 269] width 0 height 0
drag, startPoint x: 612, startPoint y: 292, endPoint x: 616, endPoint y: 312, distance: 20.6
click at [577, 269] on cesdk-canvas "Editor canvas" at bounding box center [577, 269] width 0 height 0
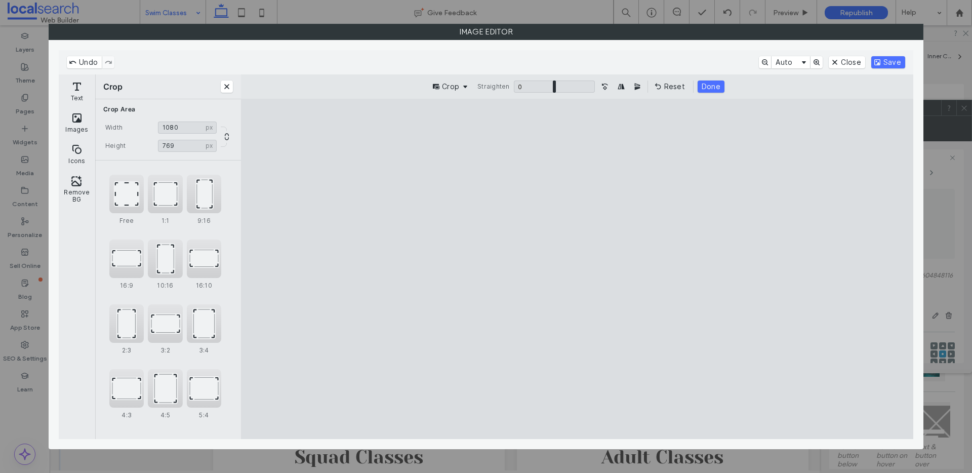
drag, startPoint x: 580, startPoint y: 404, endPoint x: 584, endPoint y: 377, distance: 26.6
click at [577, 269] on cesdk-canvas "Editor canvas" at bounding box center [577, 269] width 0 height 0
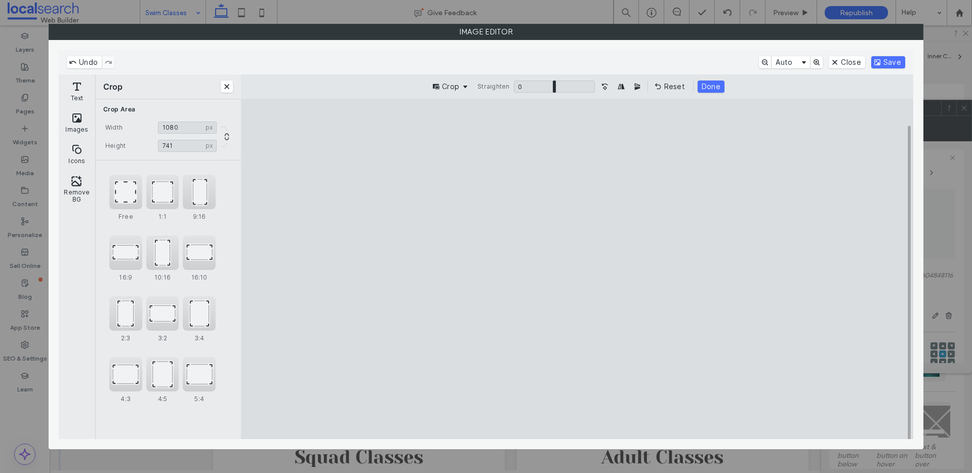
drag, startPoint x: 576, startPoint y: 406, endPoint x: 577, endPoint y: 391, distance: 14.7
click at [577, 269] on cesdk-canvas "Editor canvas" at bounding box center [577, 269] width 0 height 0
type input "***"
click at [705, 82] on button "Done" at bounding box center [711, 86] width 27 height 12
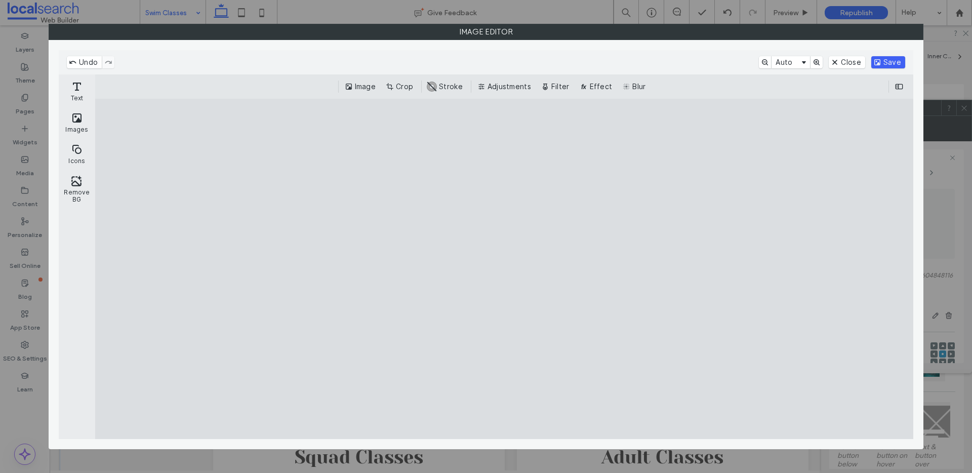
click at [887, 57] on button "Save" at bounding box center [888, 62] width 34 height 12
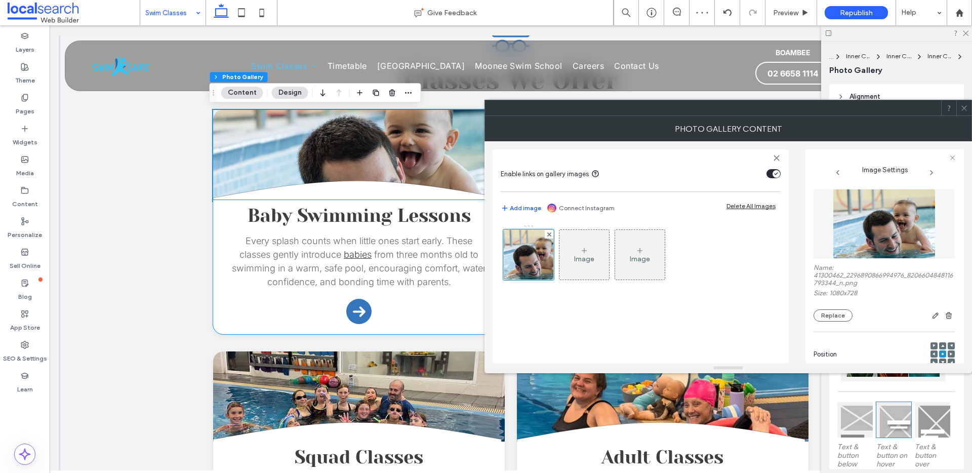
scroll to position [393, 0]
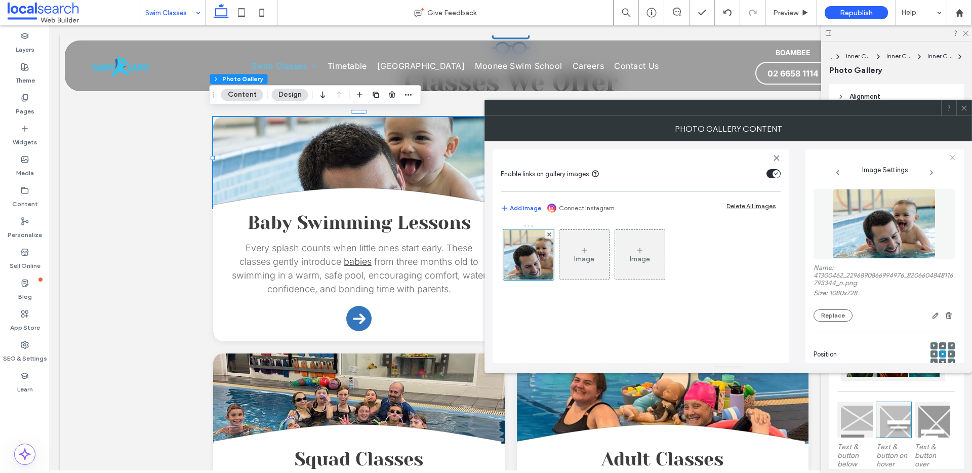
click at [941, 360] on span at bounding box center [942, 361] width 3 height 7
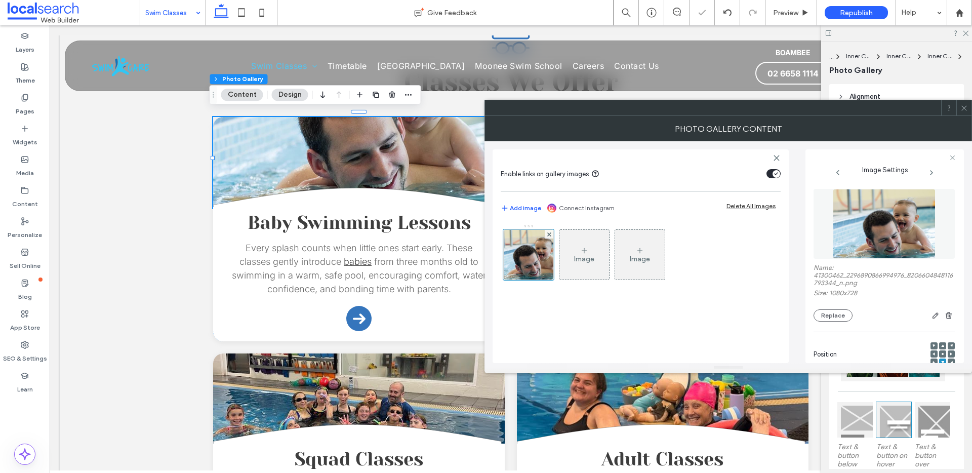
click at [942, 354] on use at bounding box center [943, 354] width 2 height 2
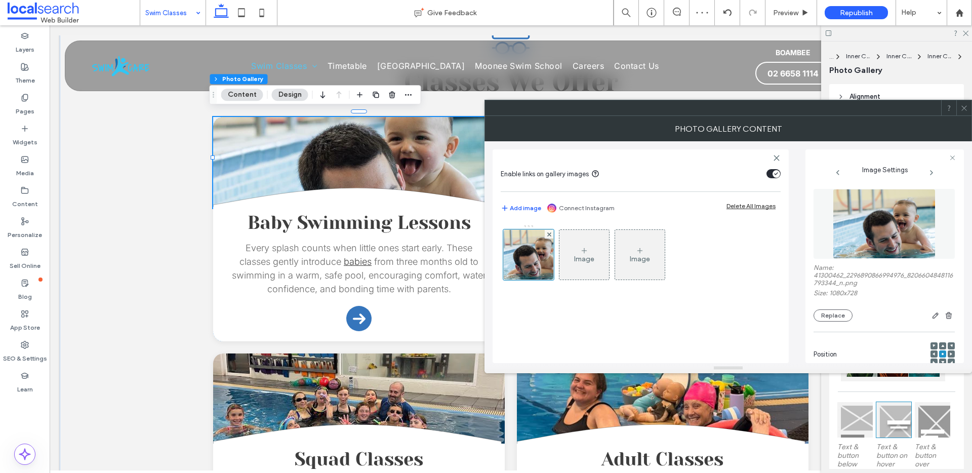
click at [966, 108] on icon at bounding box center [964, 108] width 8 height 8
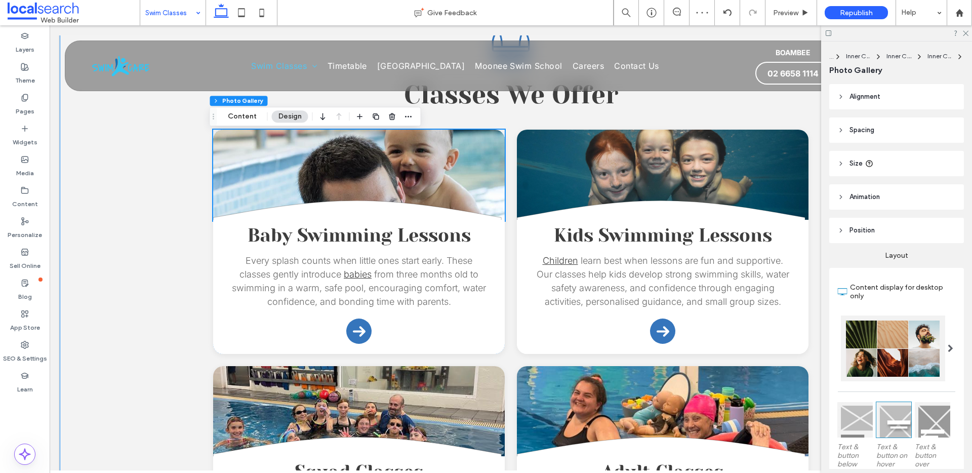
scroll to position [374, 0]
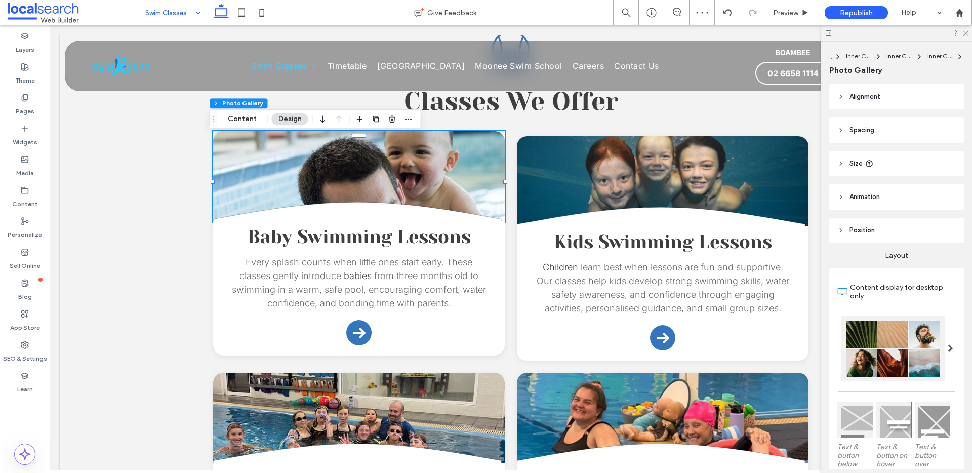
click at [410, 167] on link at bounding box center [359, 176] width 292 height 91
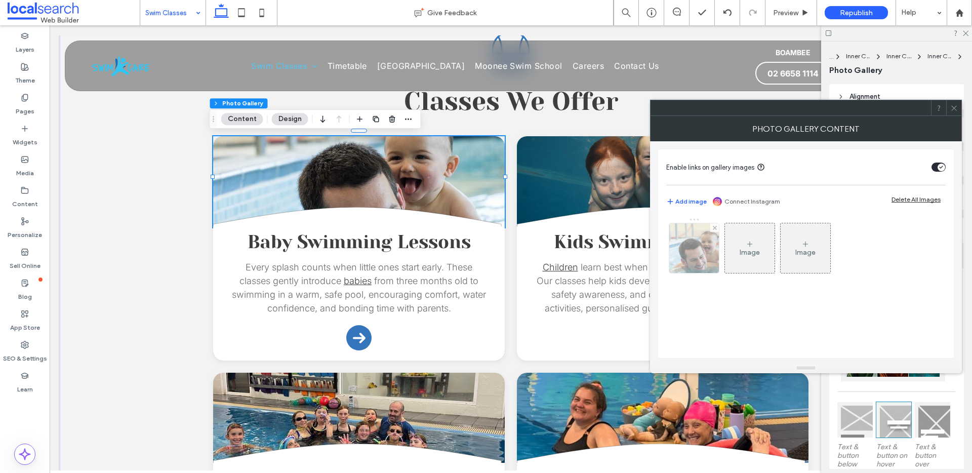
click at [707, 243] on img at bounding box center [693, 248] width 73 height 50
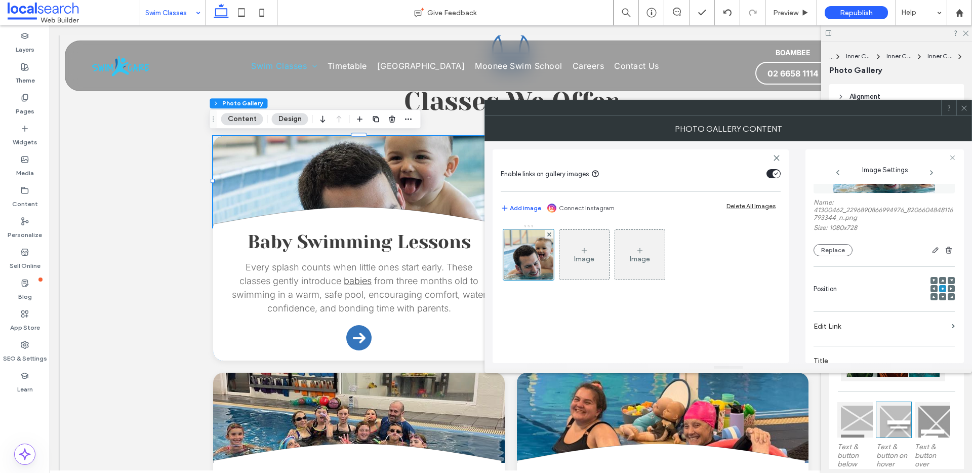
scroll to position [0, 0]
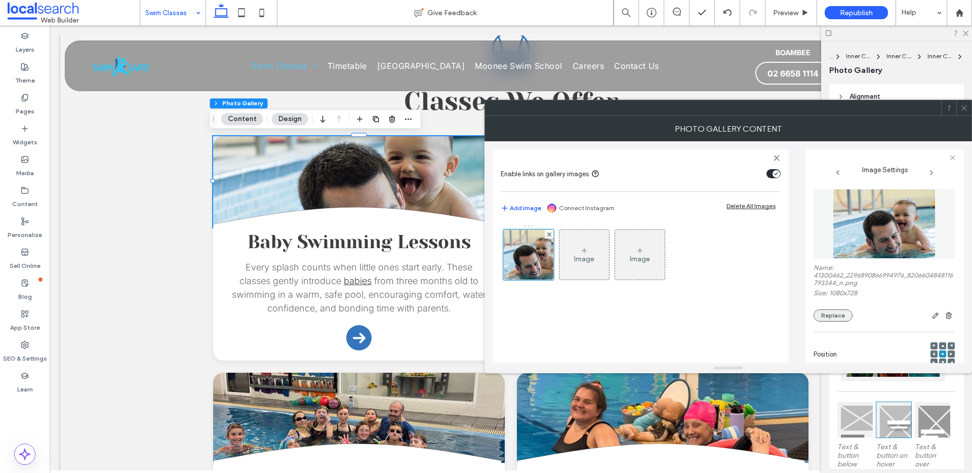
click at [828, 312] on button "Replace" at bounding box center [833, 315] width 39 height 12
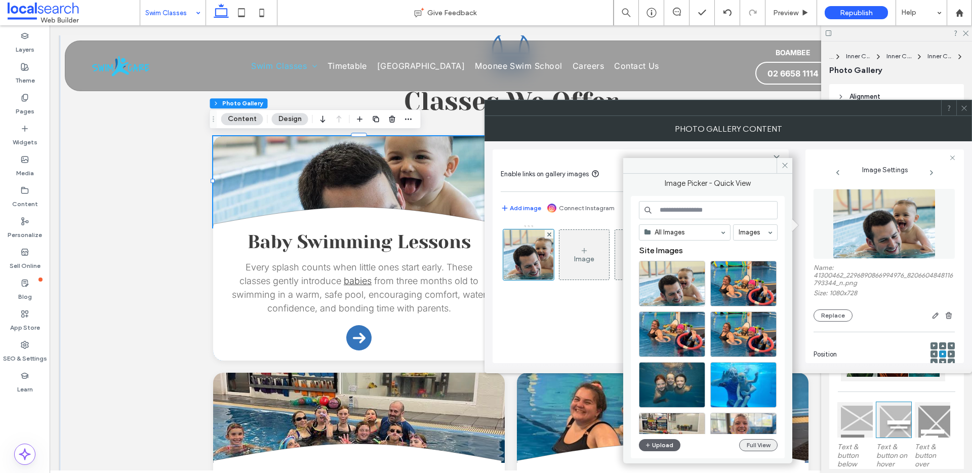
click at [756, 441] on button "Full View" at bounding box center [758, 445] width 38 height 12
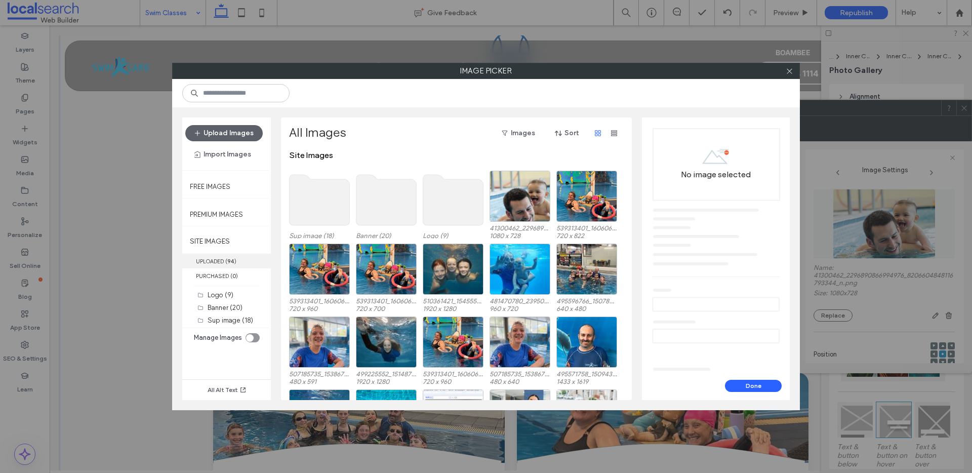
click at [225, 263] on label "UPLOADED ( 94 )" at bounding box center [226, 261] width 89 height 15
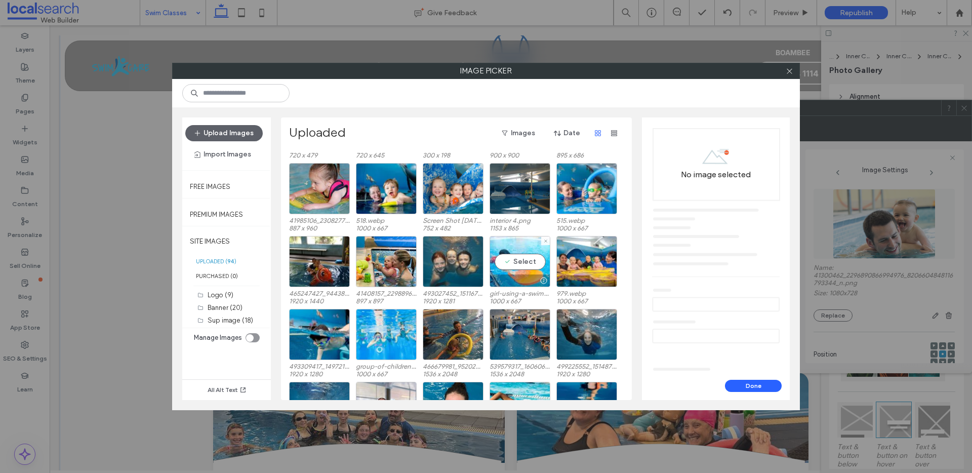
scroll to position [342, 0]
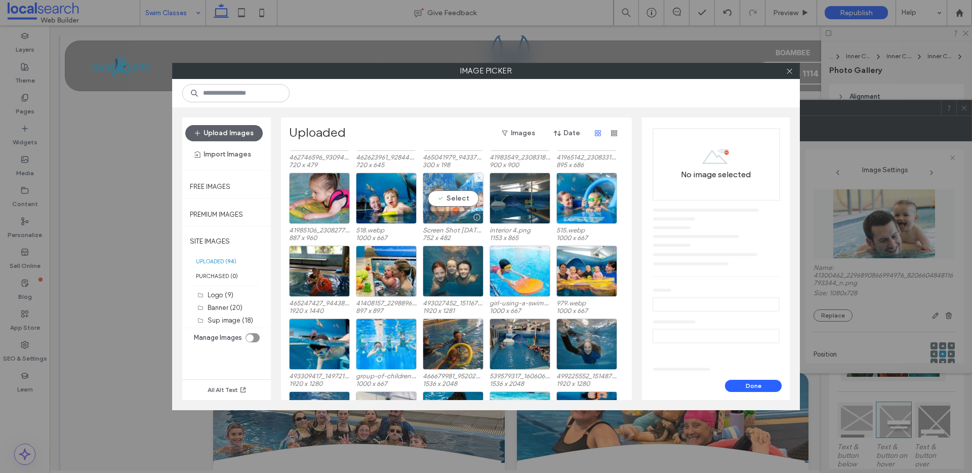
click at [450, 186] on div "Select" at bounding box center [453, 198] width 61 height 51
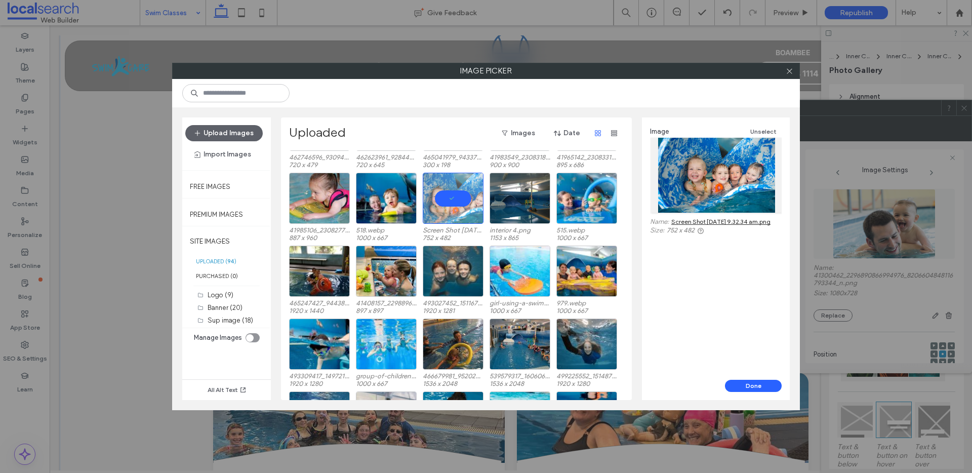
click at [690, 223] on link "Screen Shot [DATE] 9.32.34 am.png" at bounding box center [720, 222] width 99 height 8
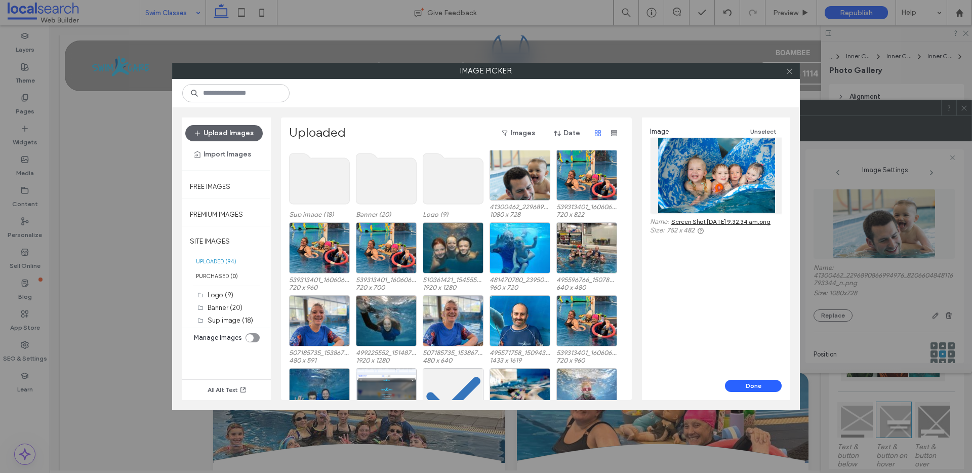
scroll to position [0, 0]
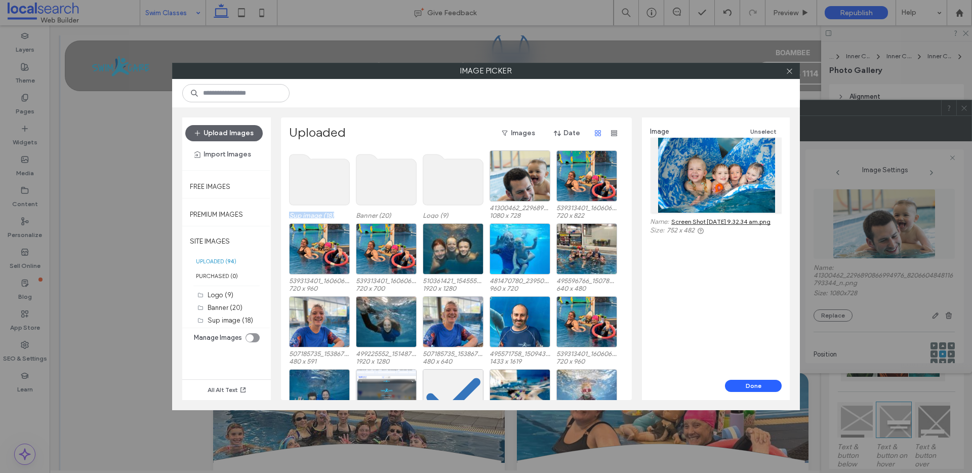
click at [352, 179] on div "Sup image (18) Banner (20) Logo [PHONE_NUMBER]_2296890866994976_820660484811679…" at bounding box center [459, 186] width 340 height 73
click at [387, 176] on use at bounding box center [386, 179] width 60 height 51
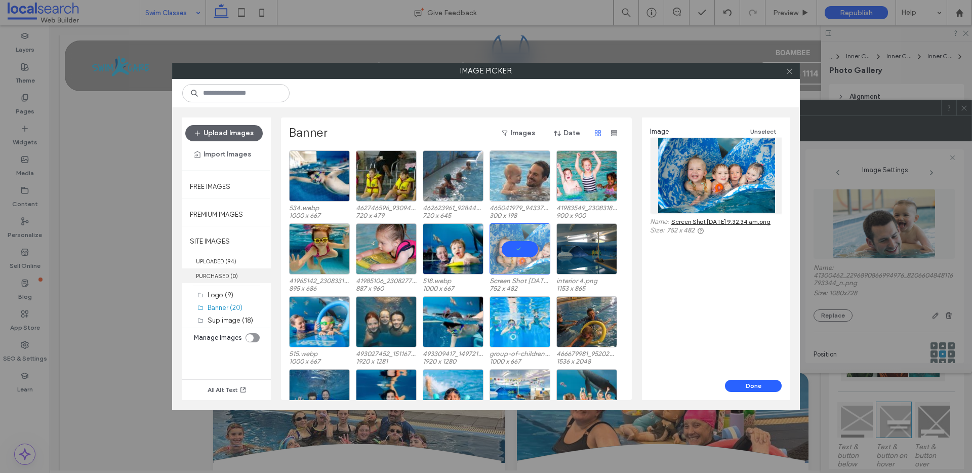
click at [222, 268] on label "PURCHASED ( 0 )" at bounding box center [226, 275] width 89 height 15
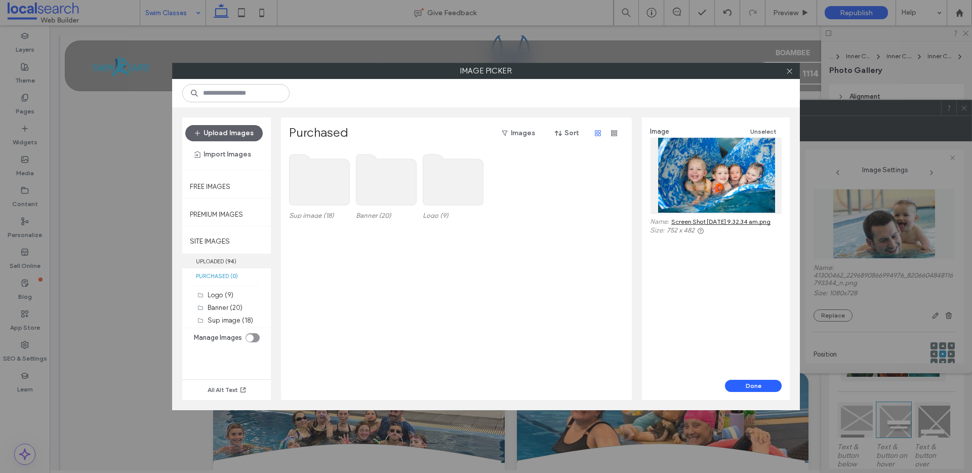
click at [229, 261] on b "94" at bounding box center [230, 261] width 7 height 7
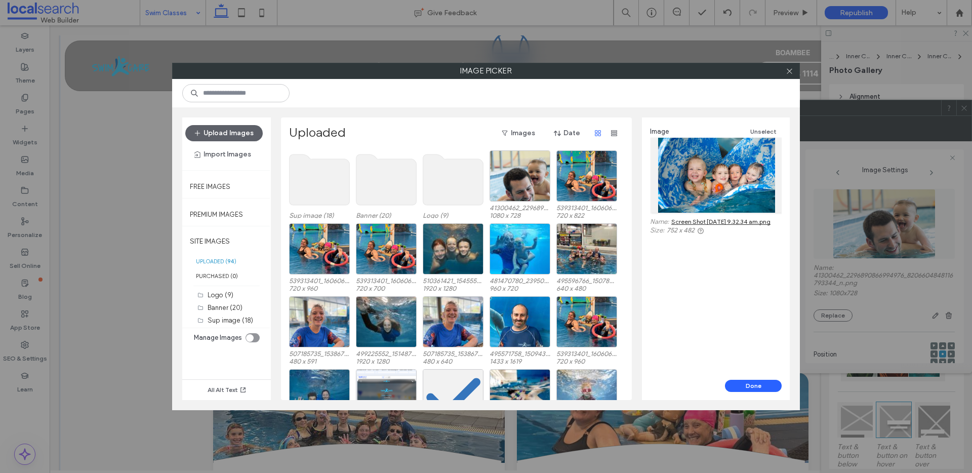
click at [312, 175] on use at bounding box center [320, 179] width 60 height 51
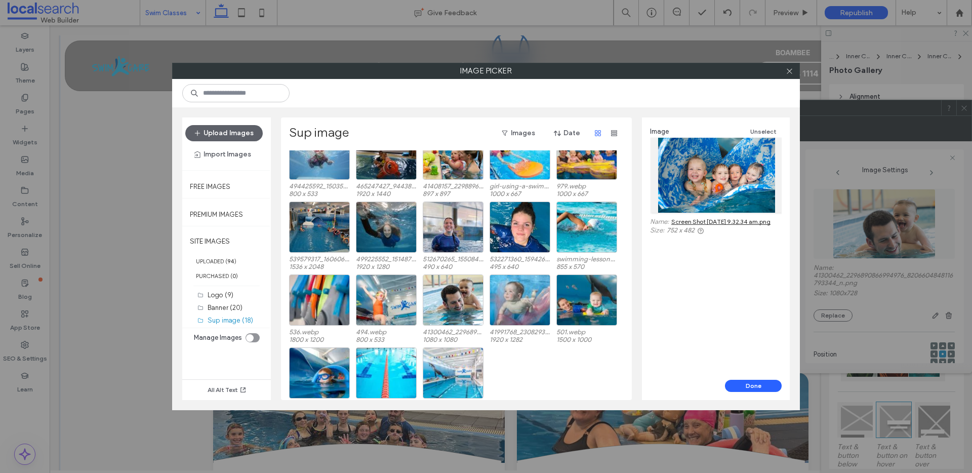
scroll to position [18, 0]
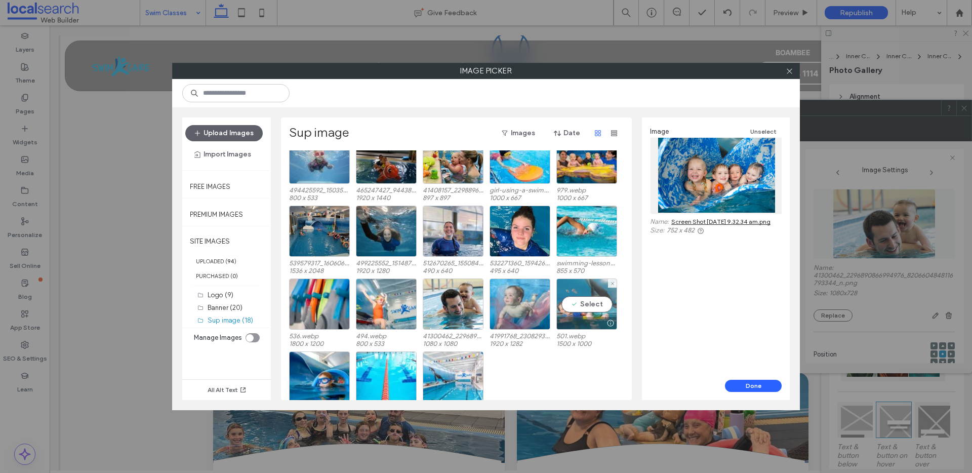
click at [584, 285] on div "Select" at bounding box center [586, 303] width 61 height 51
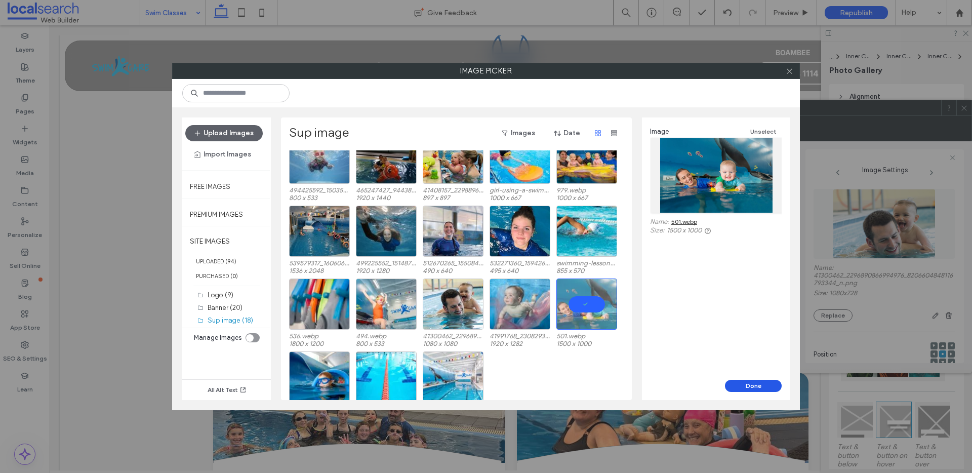
click at [754, 383] on button "Done" at bounding box center [753, 386] width 57 height 12
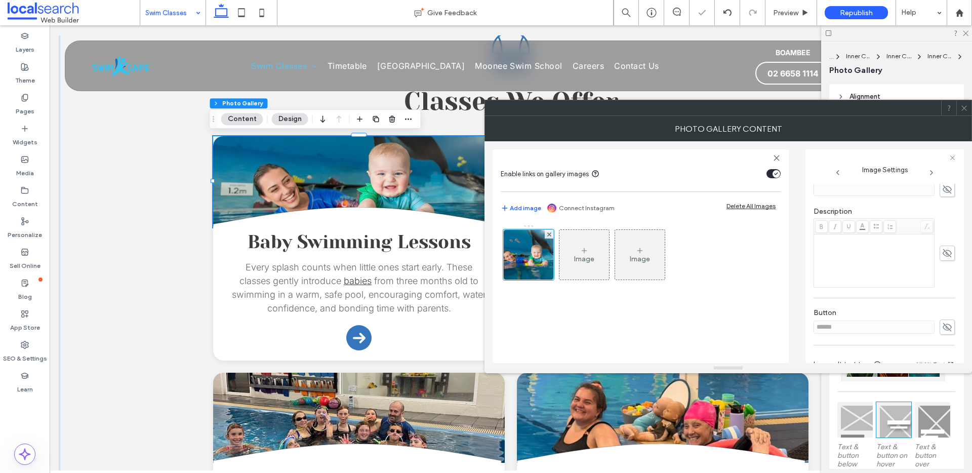
scroll to position [299, 0]
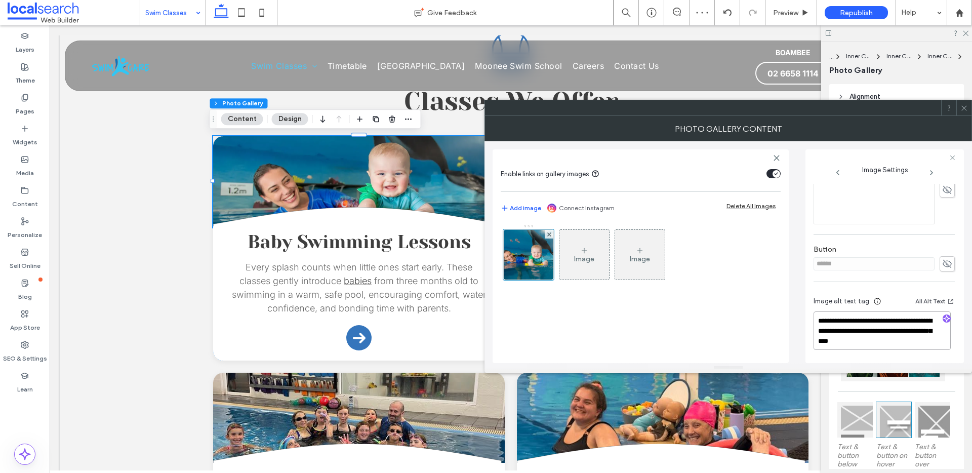
drag, startPoint x: 843, startPoint y: 326, endPoint x: 775, endPoint y: 314, distance: 69.9
click at [775, 314] on div "**********" at bounding box center [728, 252] width 471 height 222
type textarea "**********"
click at [967, 110] on icon at bounding box center [964, 108] width 8 height 8
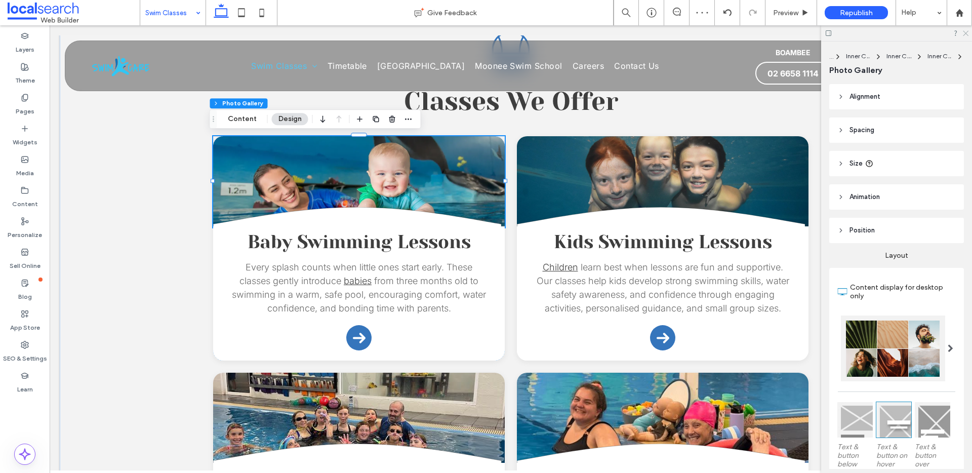
drag, startPoint x: 965, startPoint y: 30, endPoint x: 630, endPoint y: 137, distance: 351.1
click at [965, 30] on icon at bounding box center [965, 32] width 7 height 7
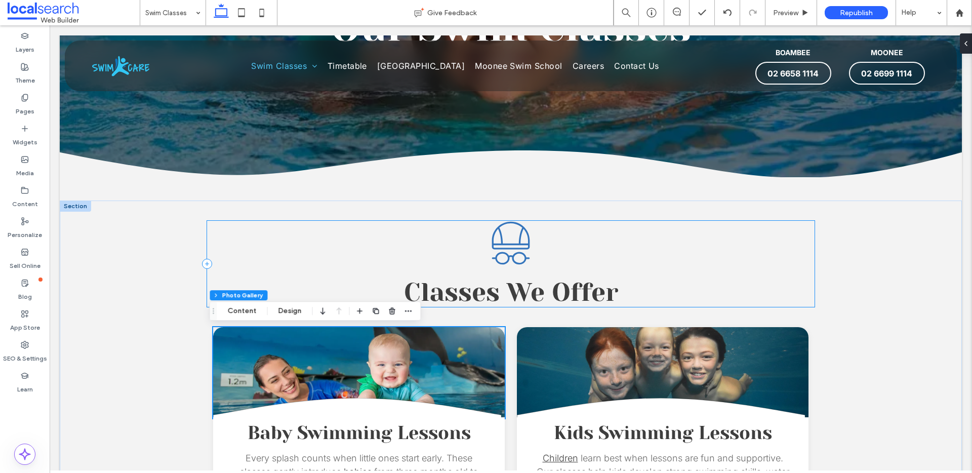
scroll to position [181, 0]
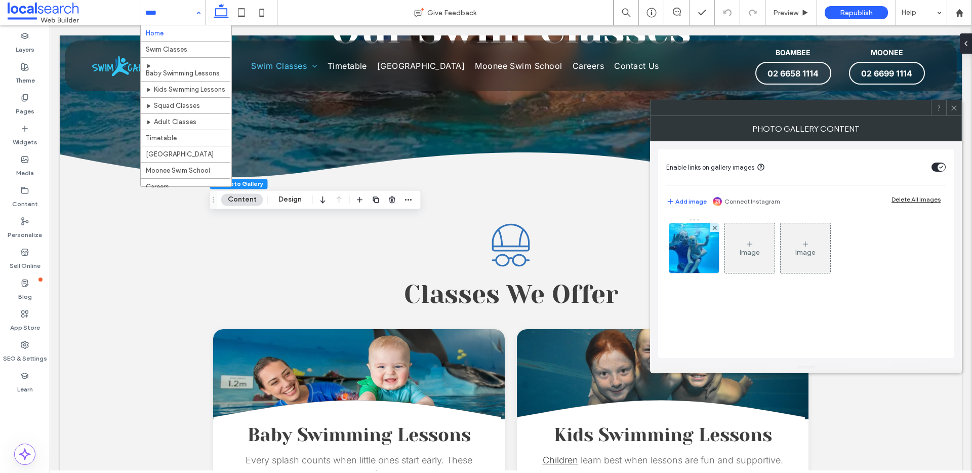
click at [692, 274] on div "Image Image" at bounding box center [805, 251] width 278 height 66
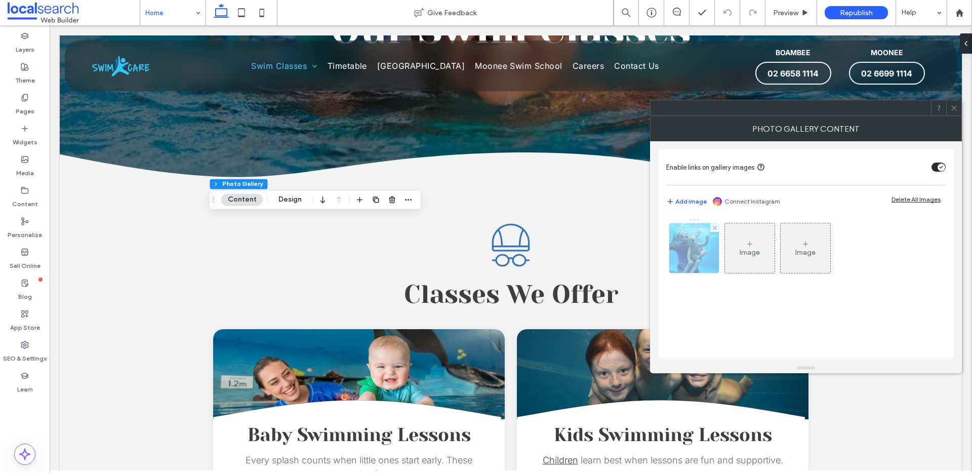
click at [693, 262] on img at bounding box center [694, 248] width 66 height 50
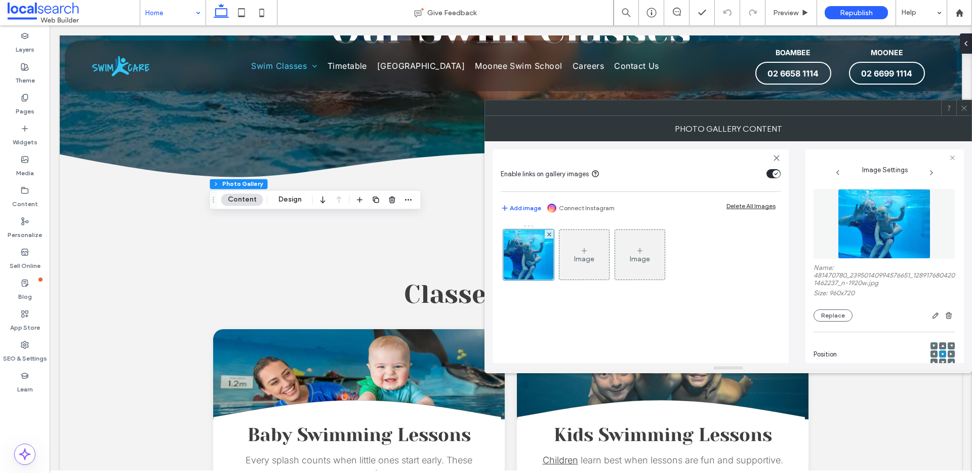
click at [964, 107] on icon at bounding box center [964, 108] width 8 height 8
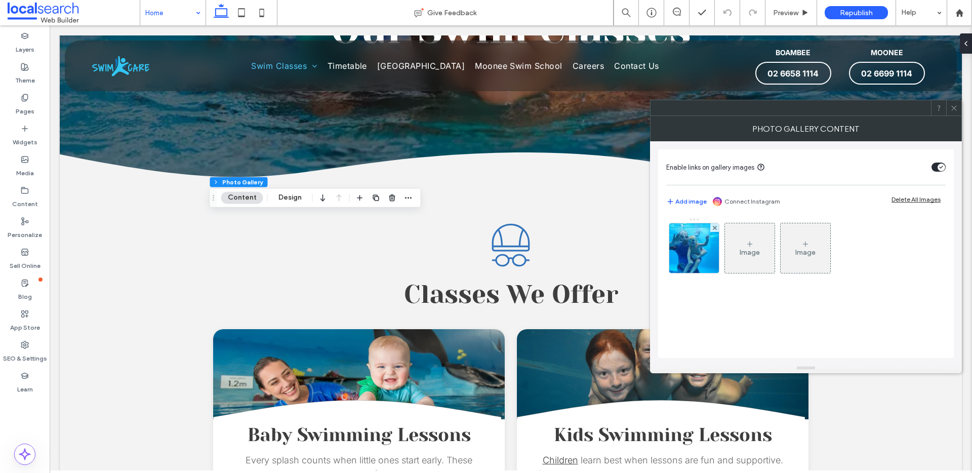
drag, startPoint x: 689, startPoint y: 247, endPoint x: 803, endPoint y: 270, distance: 117.2
click at [689, 247] on img at bounding box center [694, 248] width 66 height 50
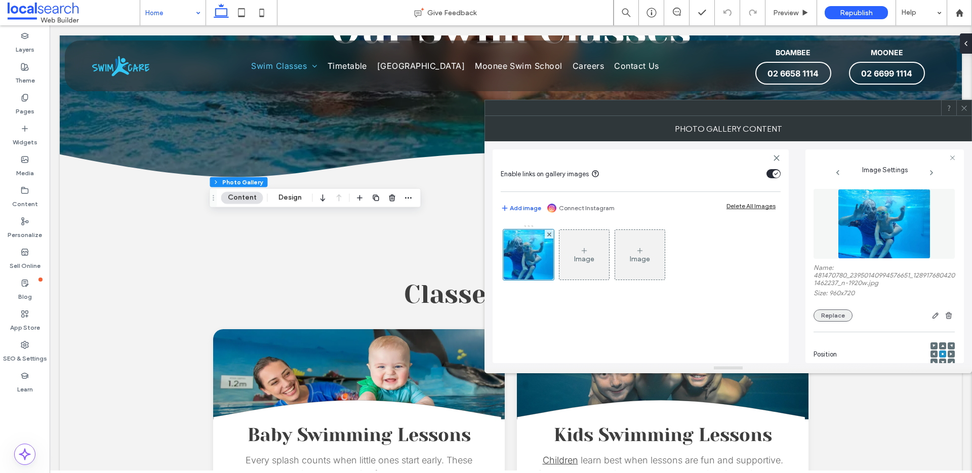
click at [823, 321] on button "Replace" at bounding box center [833, 315] width 39 height 12
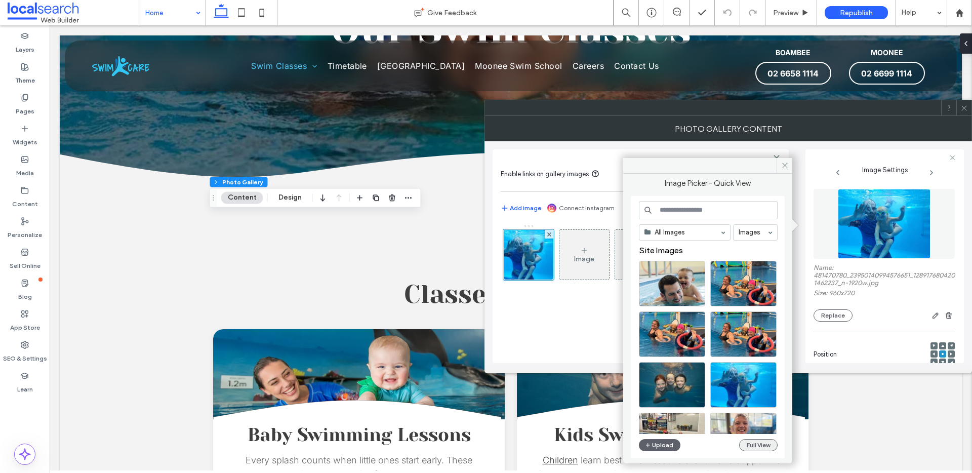
click at [768, 443] on button "Full View" at bounding box center [758, 445] width 38 height 12
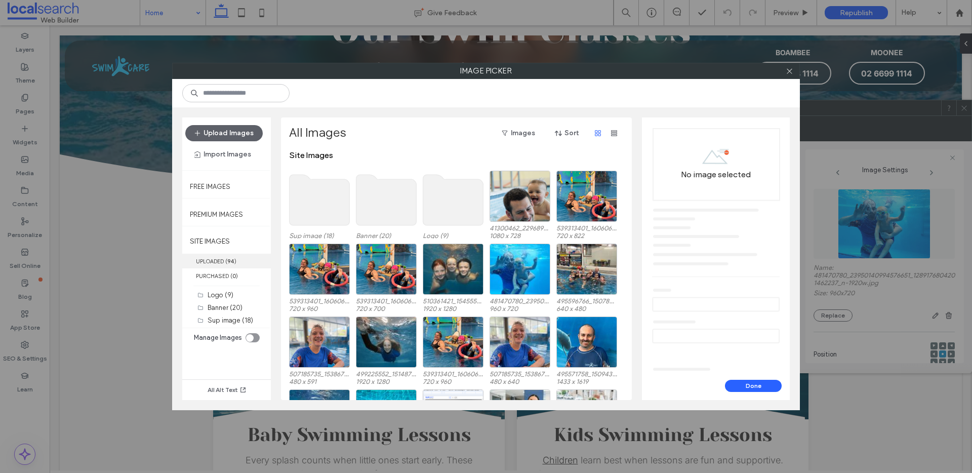
click at [245, 263] on label "UPLOADED ( 94 )" at bounding box center [226, 261] width 89 height 15
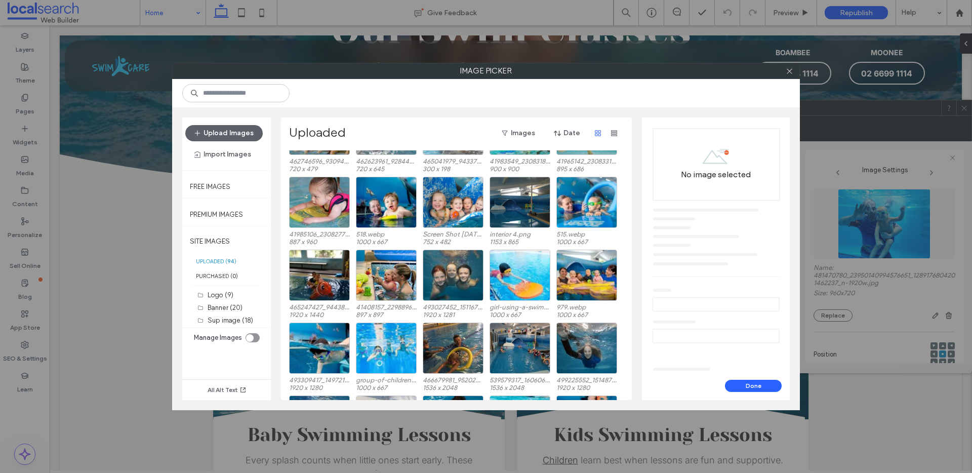
scroll to position [340, 0]
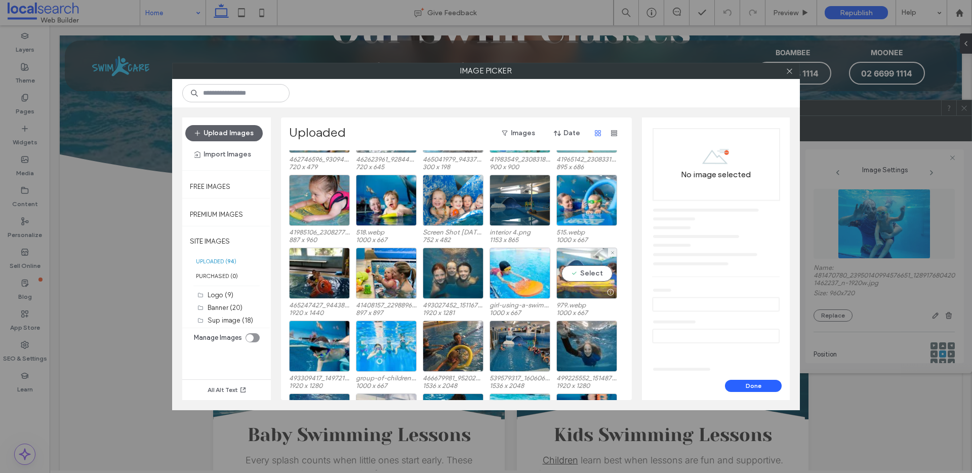
click at [591, 256] on div "Select" at bounding box center [586, 273] width 61 height 51
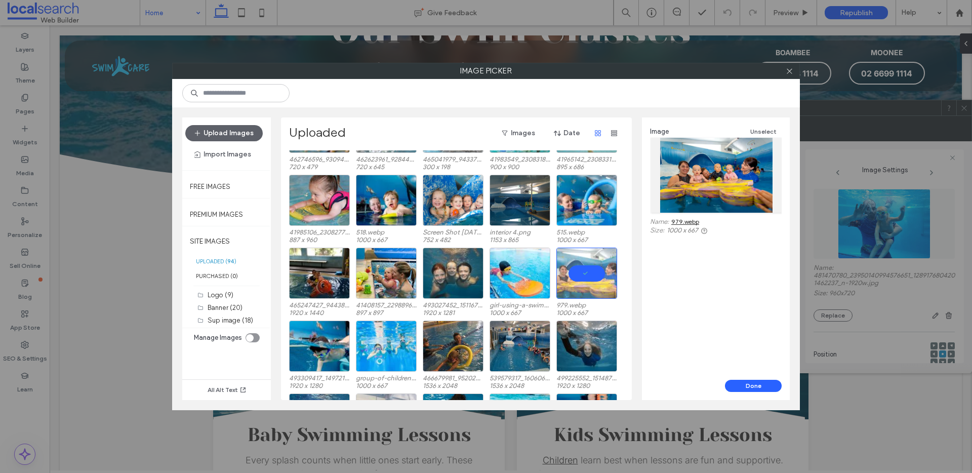
click at [694, 220] on link "979.webp" at bounding box center [685, 222] width 28 height 8
click at [754, 386] on button "Done" at bounding box center [753, 386] width 57 height 12
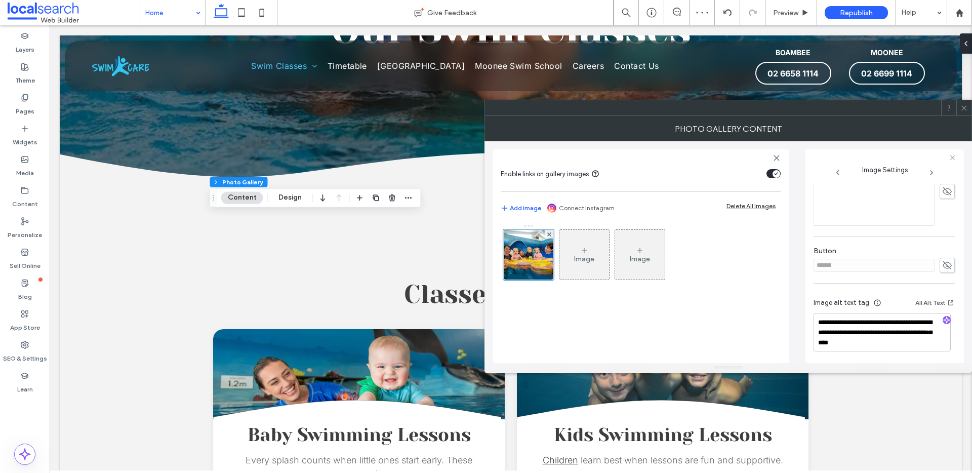
scroll to position [299, 0]
drag, startPoint x: 869, startPoint y: 333, endPoint x: 738, endPoint y: 306, distance: 133.8
click at [738, 306] on div "**********" at bounding box center [728, 252] width 471 height 222
type textarea "**********"
click at [967, 107] on icon at bounding box center [964, 108] width 8 height 8
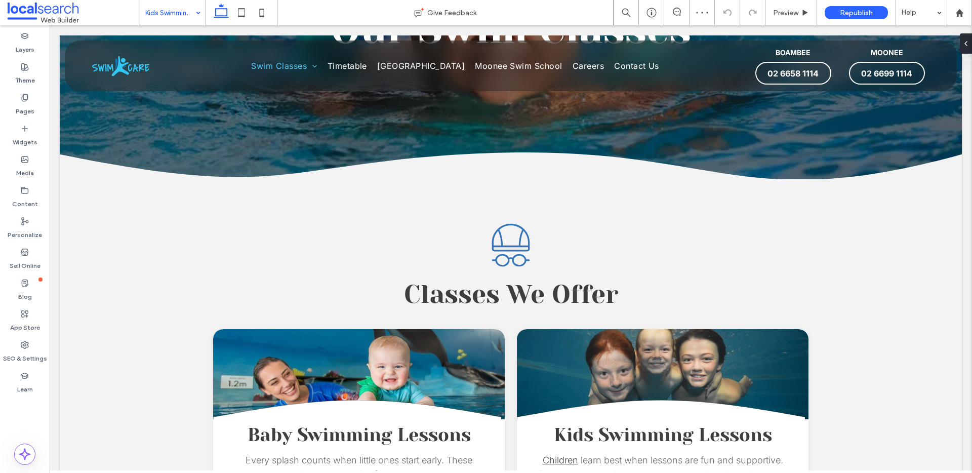
click at [170, 15] on input at bounding box center [170, 12] width 50 height 25
click at [182, 19] on input at bounding box center [170, 12] width 50 height 25
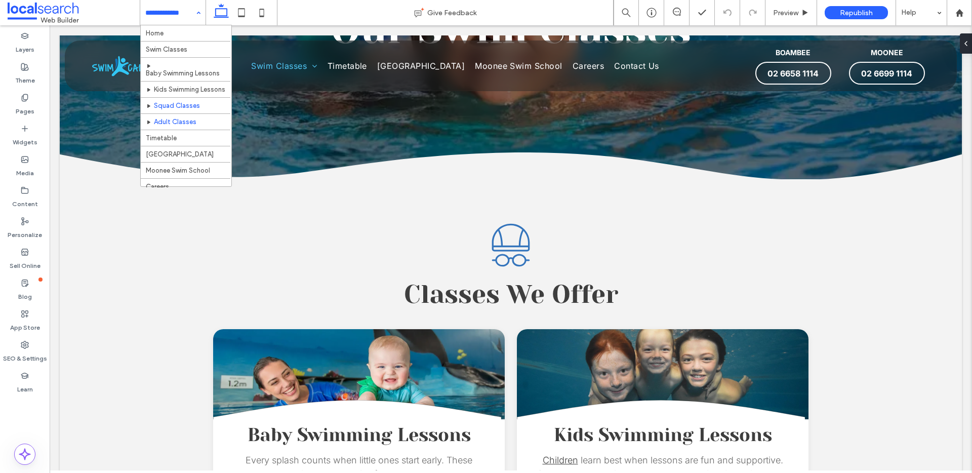
scroll to position [2, 0]
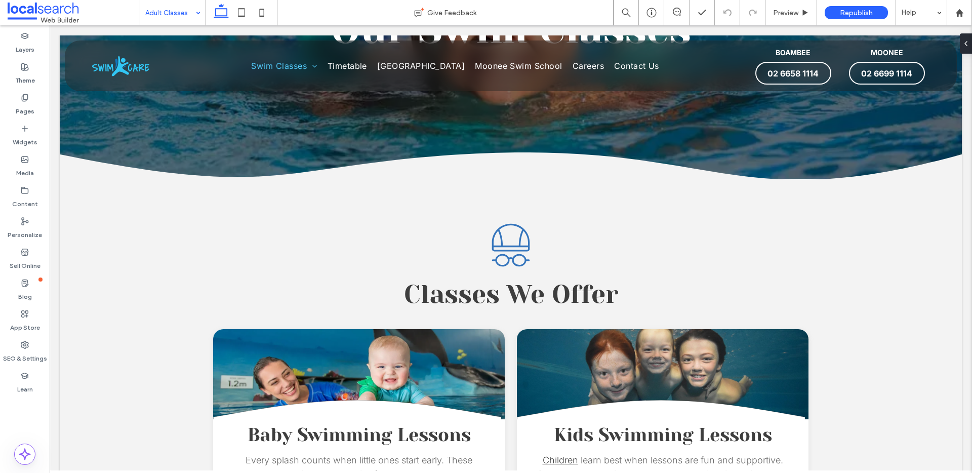
click at [186, 15] on input at bounding box center [170, 12] width 50 height 25
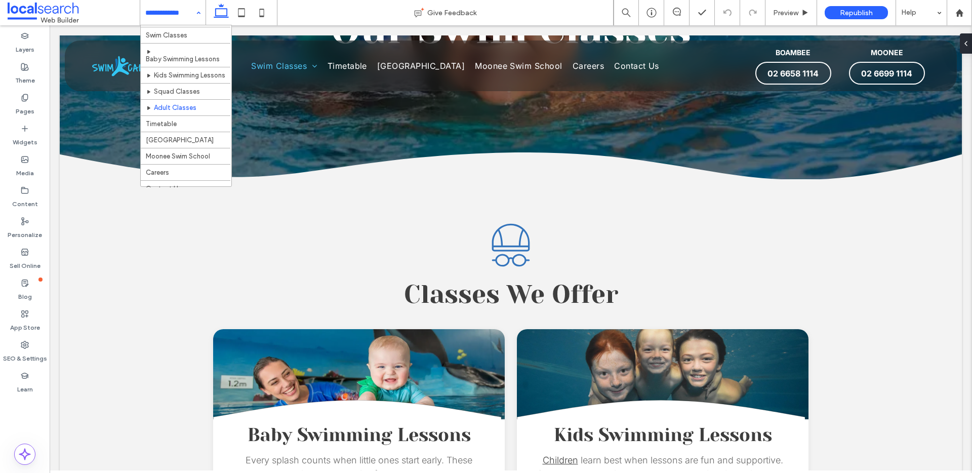
scroll to position [19, 0]
click at [196, 11] on div "Home Swim Classes Baby Swimming Lessons Kids Swimming Lessons Squad Classes Adu…" at bounding box center [172, 12] width 65 height 25
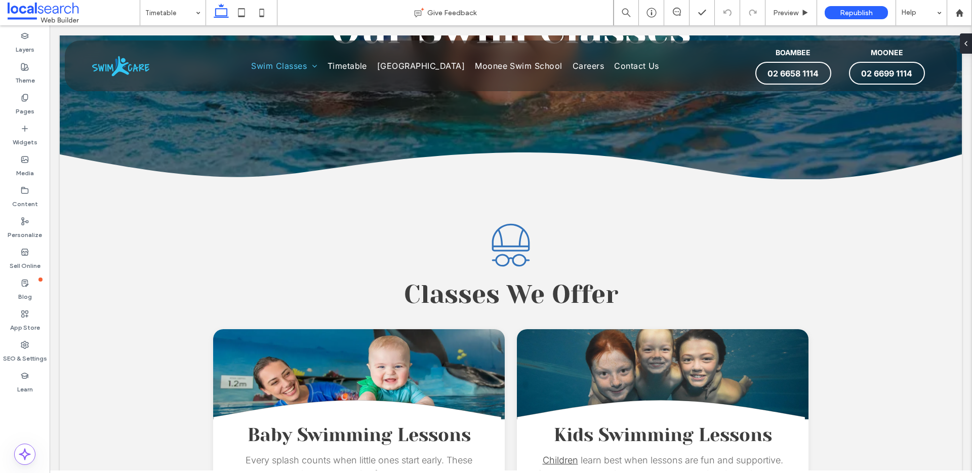
drag, startPoint x: 165, startPoint y: 11, endPoint x: 171, endPoint y: 21, distance: 11.1
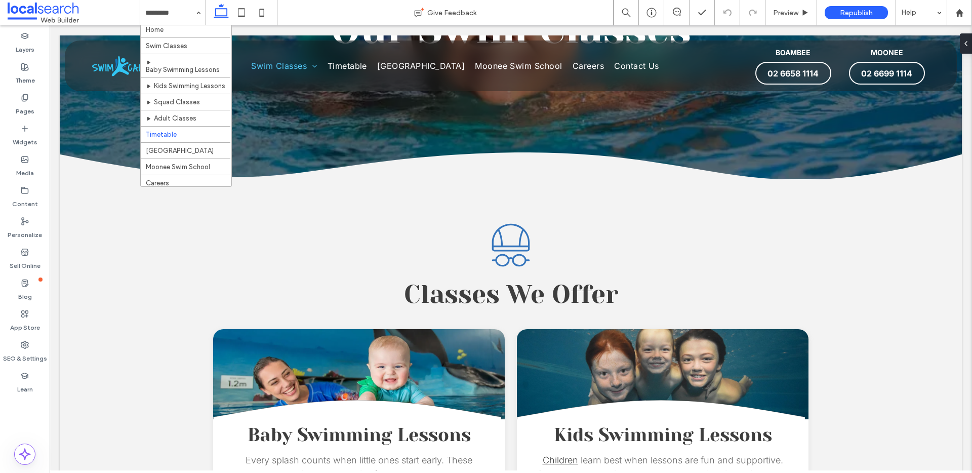
scroll to position [9, 0]
